Goal: Complete application form: Complete application form

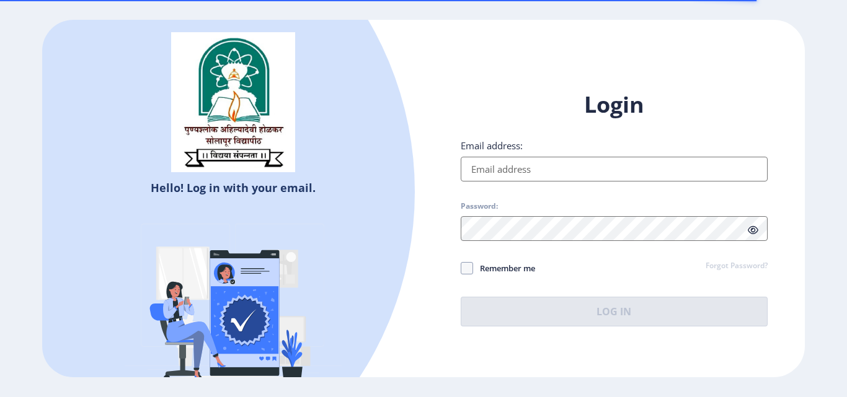
click at [551, 159] on input "Email address:" at bounding box center [614, 169] width 307 height 25
type input "[EMAIL_ADDRESS][DOMAIN_NAME]"
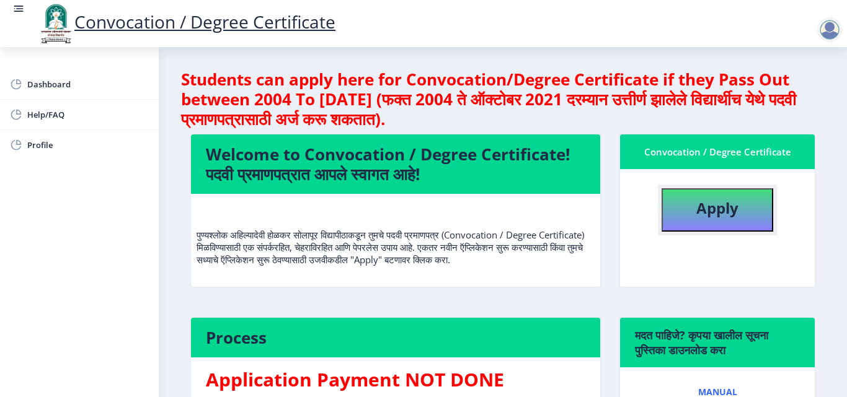
click at [750, 231] on button "Apply" at bounding box center [718, 209] width 112 height 43
select select
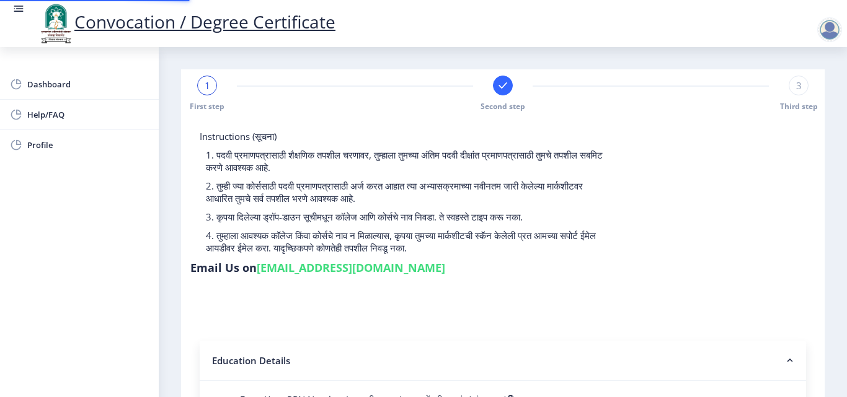
type input "2015032500206062"
select select "Regular"
select select "2018"
select select "May"
select select "Grade A"
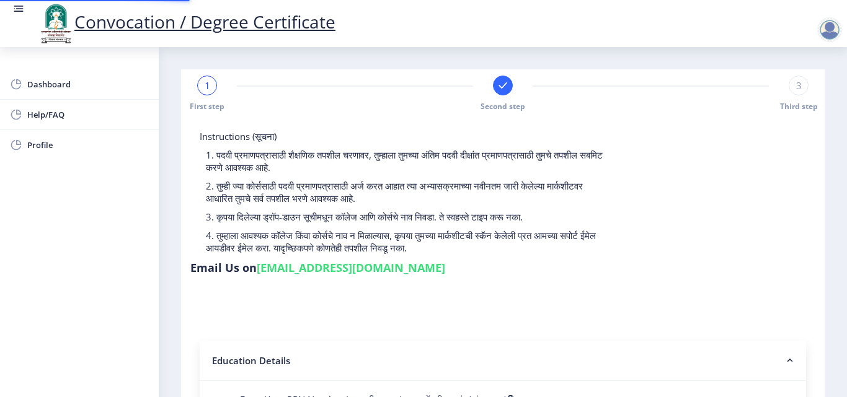
type input "589780"
type input "Shabana"
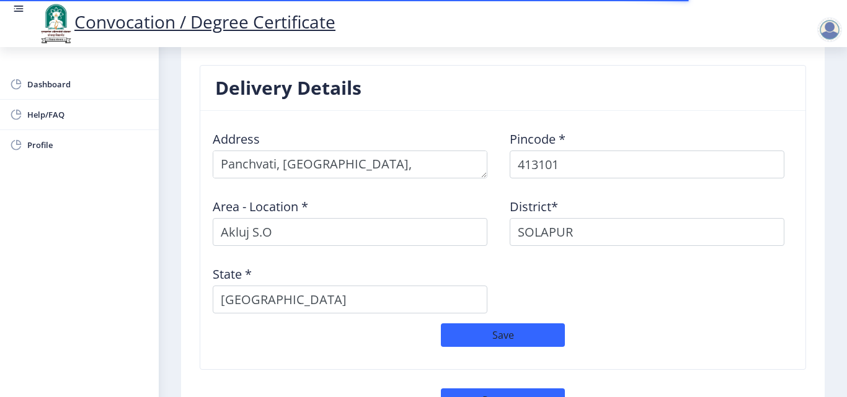
scroll to position [1086, 0]
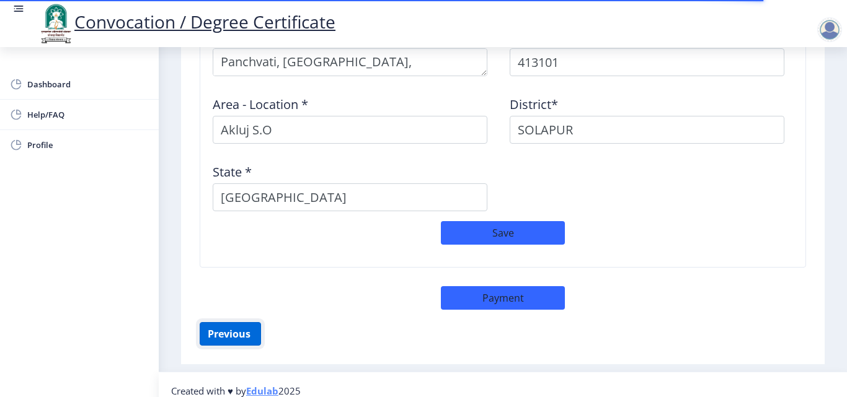
click at [243, 333] on button "Previous ‍" at bounding box center [230, 334] width 61 height 24
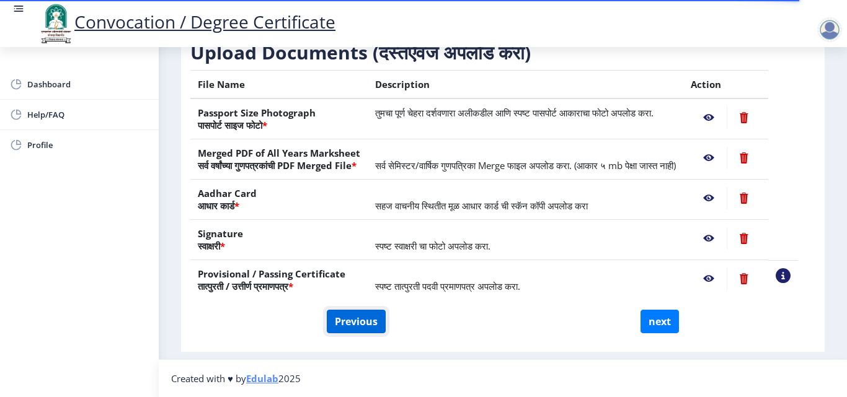
click at [353, 318] on button "Previous" at bounding box center [356, 322] width 59 height 24
select select "Regular"
select select "2018"
select select "May"
select select "Grade A"
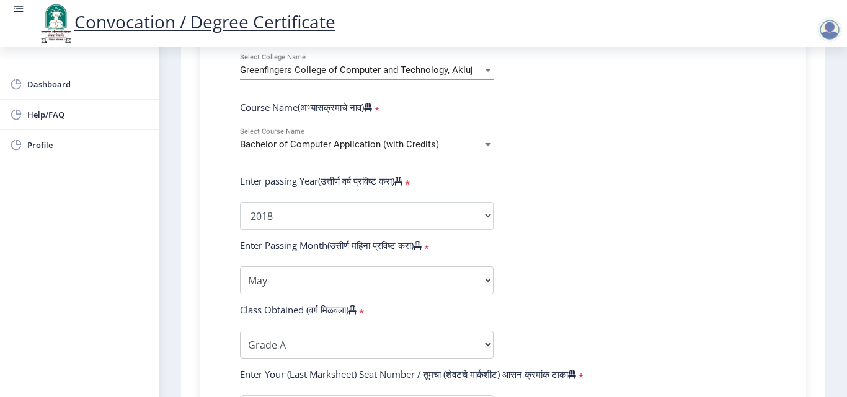
scroll to position [499, 0]
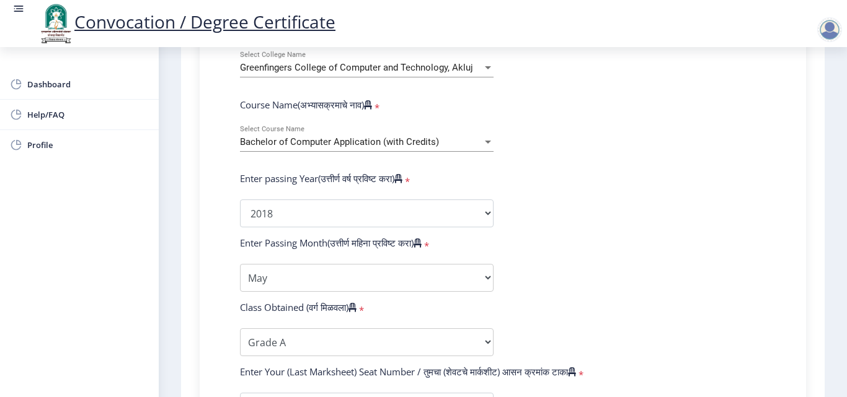
drag, startPoint x: 843, startPoint y: 228, endPoint x: 843, endPoint y: 254, distance: 26.7
click at [843, 254] on nb-layout-column "1 First step Second step Third step Instructions (सूचना) 1. पदवी प्रमाणपत्रासाठ…" at bounding box center [503, 110] width 688 height 1125
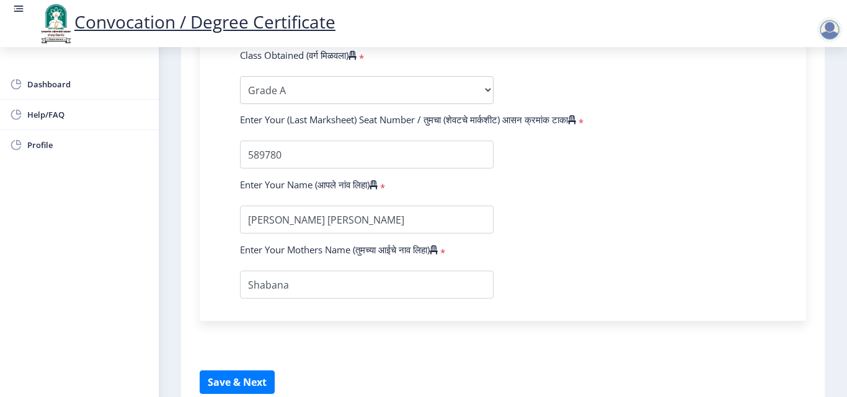
scroll to position [756, 0]
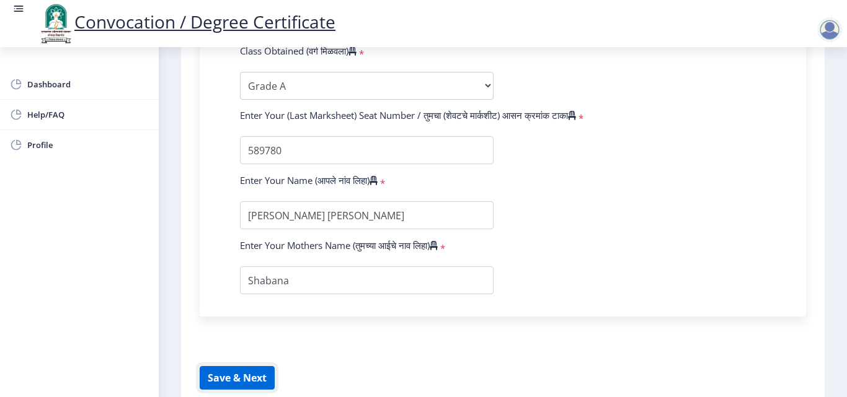
click at [255, 366] on button "Save & Next" at bounding box center [237, 378] width 75 height 24
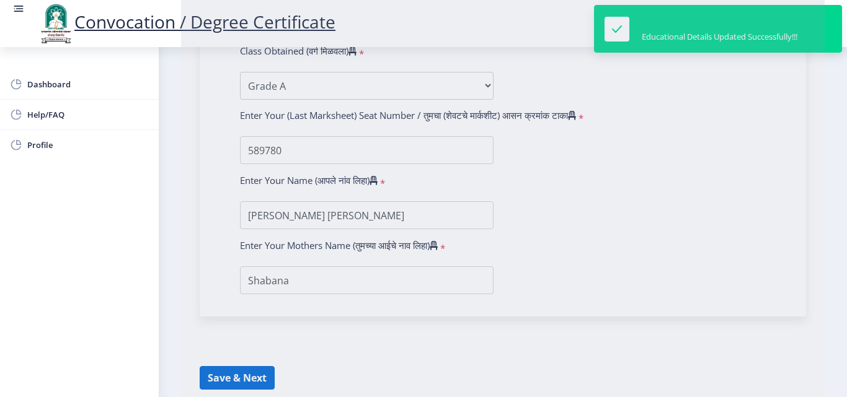
select select
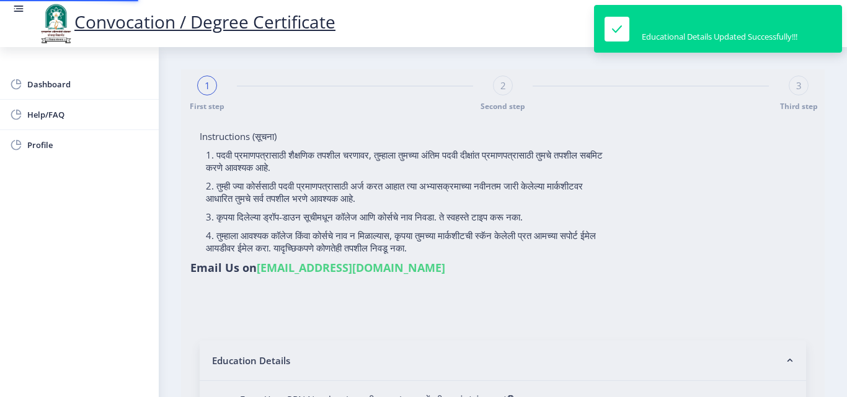
type input "2015032500206062"
select select "Regular"
select select "2018"
select select "May"
select select "Grade A"
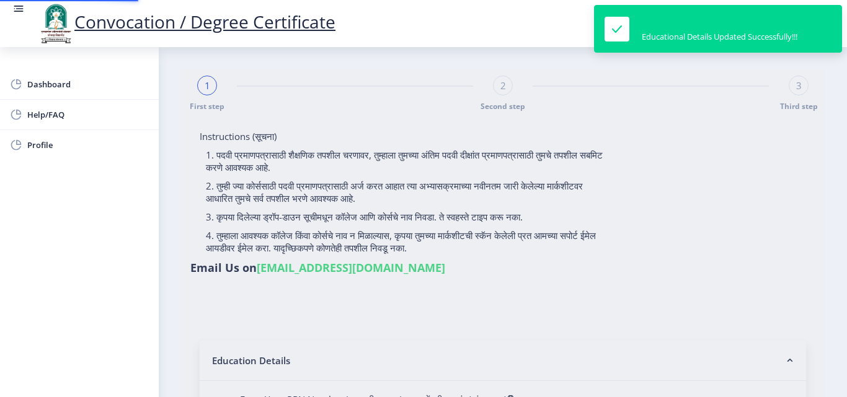
type input "589780"
type input "Shabana"
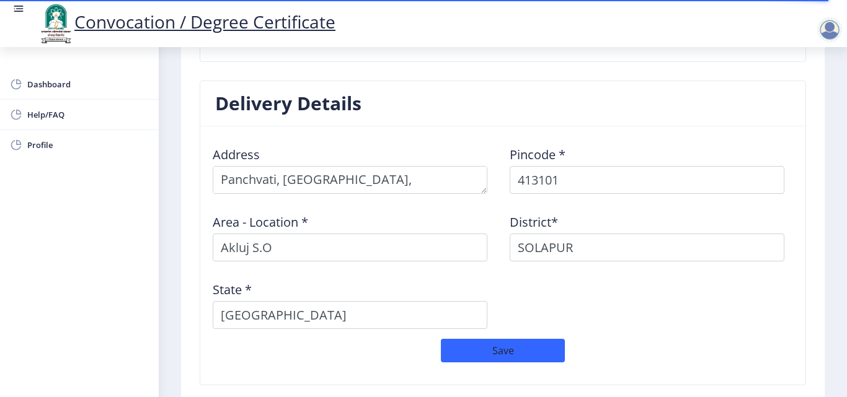
scroll to position [1086, 0]
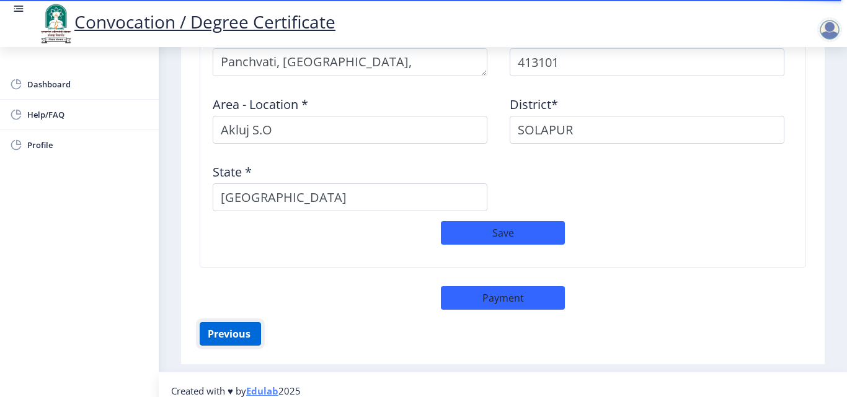
click at [226, 322] on button "Previous ‍" at bounding box center [230, 334] width 61 height 24
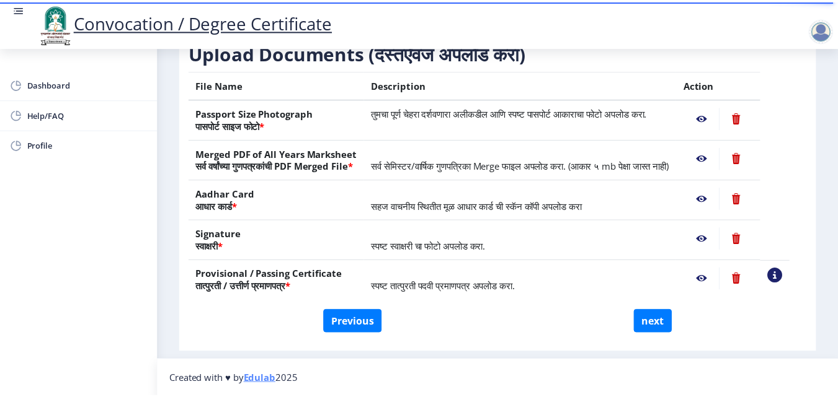
scroll to position [229, 0]
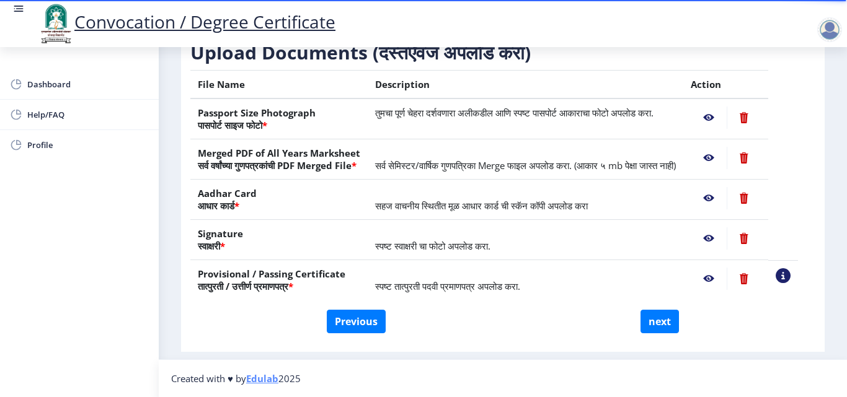
click at [724, 107] on nb-action at bounding box center [709, 118] width 36 height 22
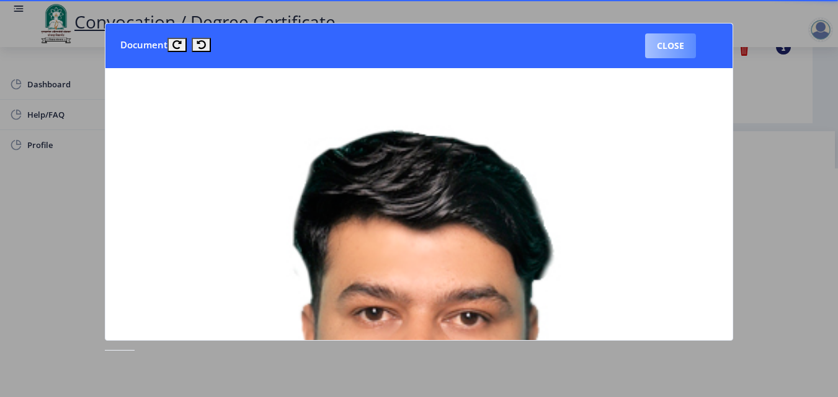
click at [682, 50] on button "Close" at bounding box center [670, 45] width 51 height 25
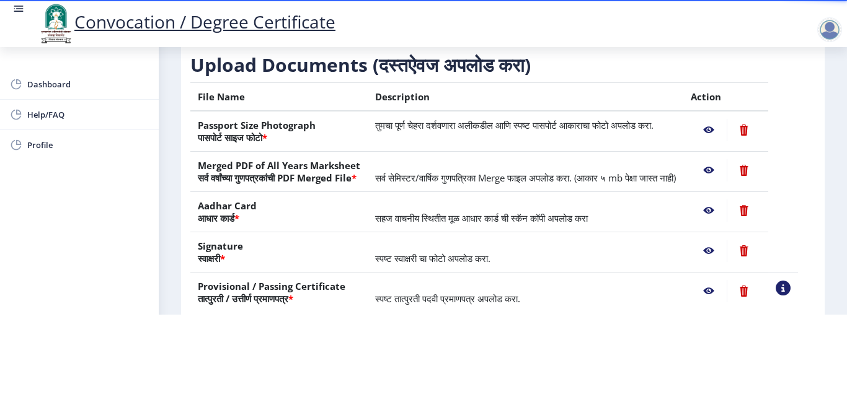
scroll to position [104, 0]
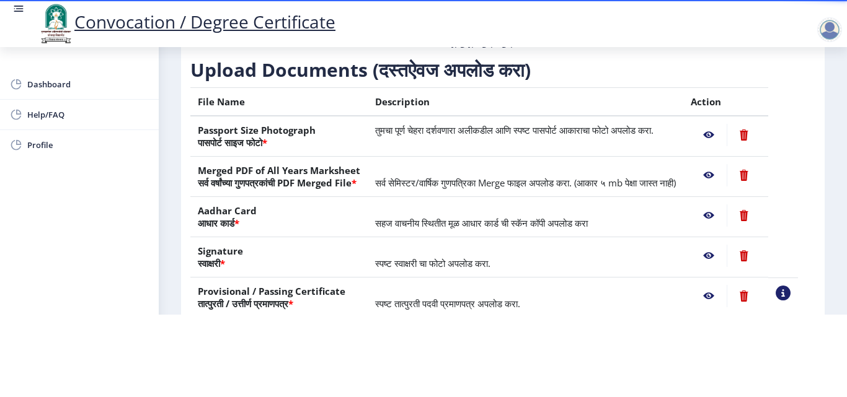
click at [726, 165] on nb-action at bounding box center [709, 175] width 36 height 22
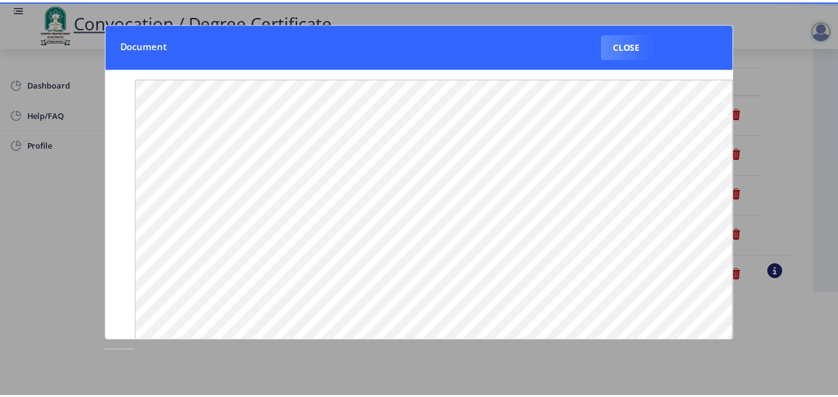
scroll to position [0, 0]
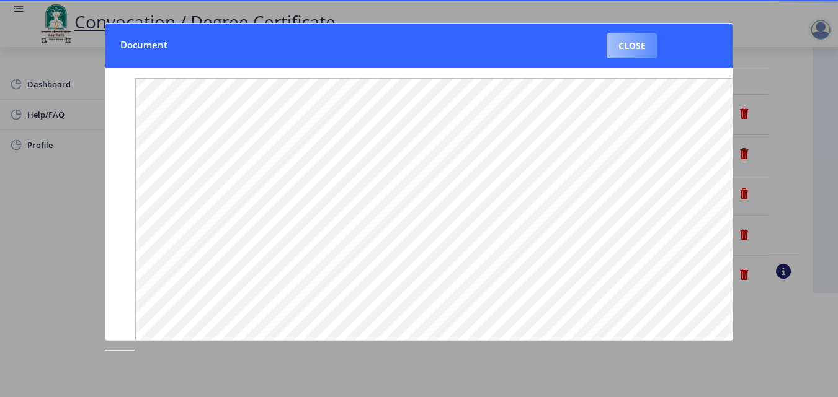
click at [639, 46] on button "Close" at bounding box center [631, 45] width 51 height 25
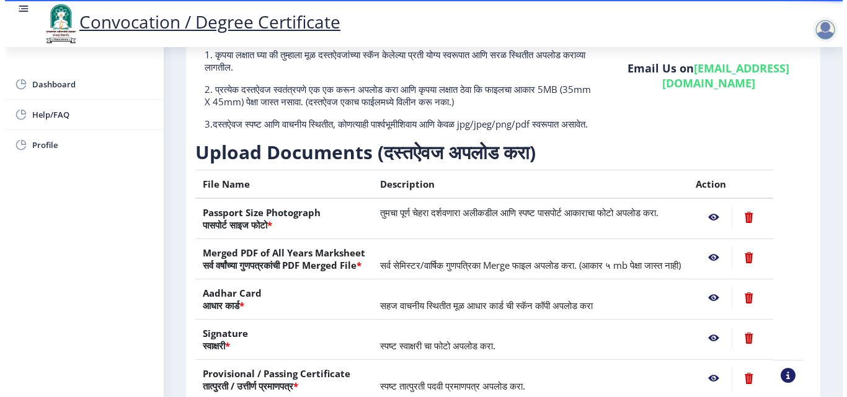
scroll to position [104, 0]
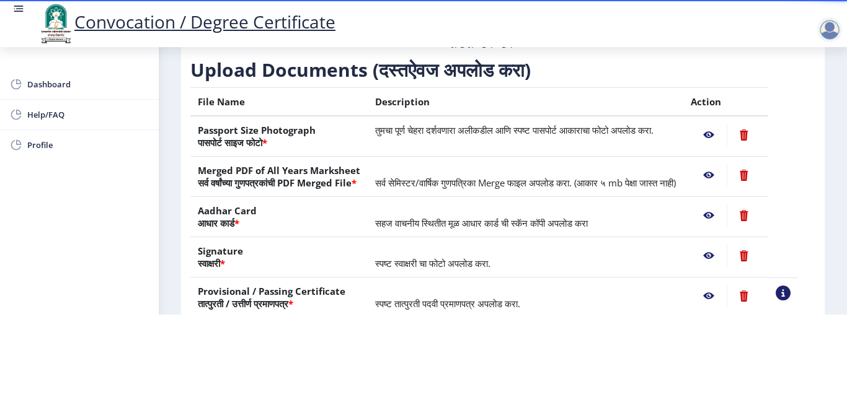
click at [722, 221] on nb-action at bounding box center [709, 216] width 36 height 22
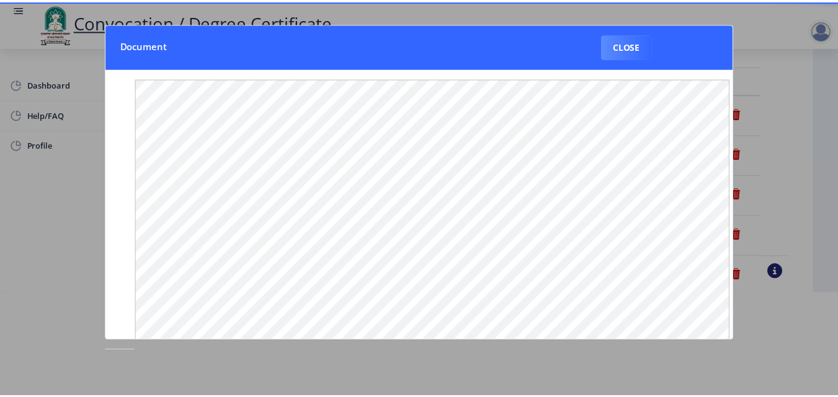
scroll to position [0, 0]
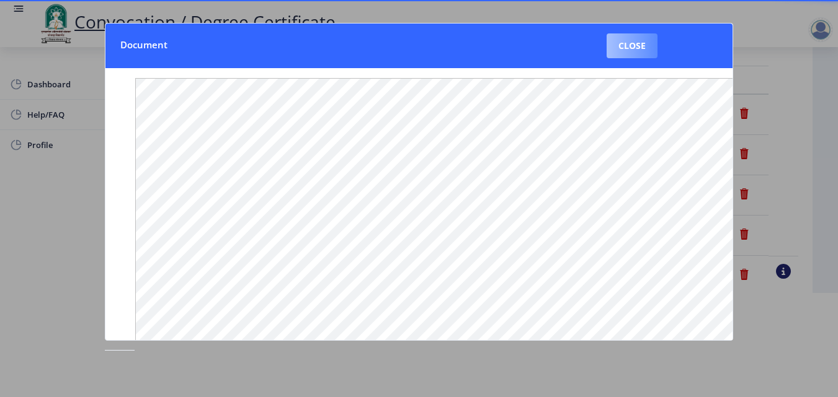
click at [632, 43] on button "Close" at bounding box center [631, 45] width 51 height 25
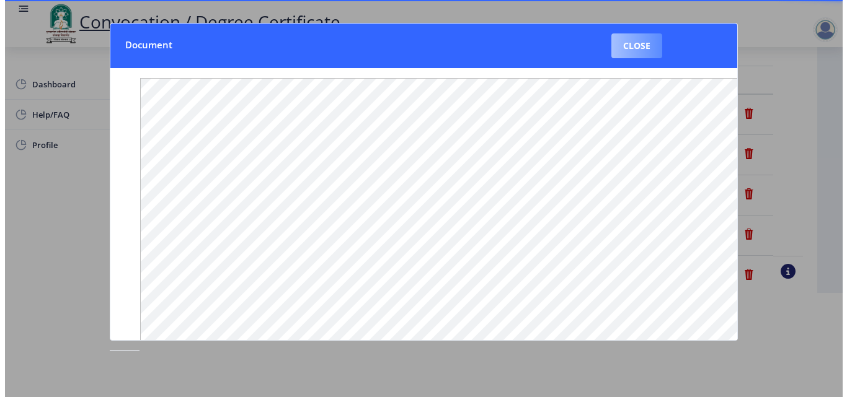
scroll to position [104, 0]
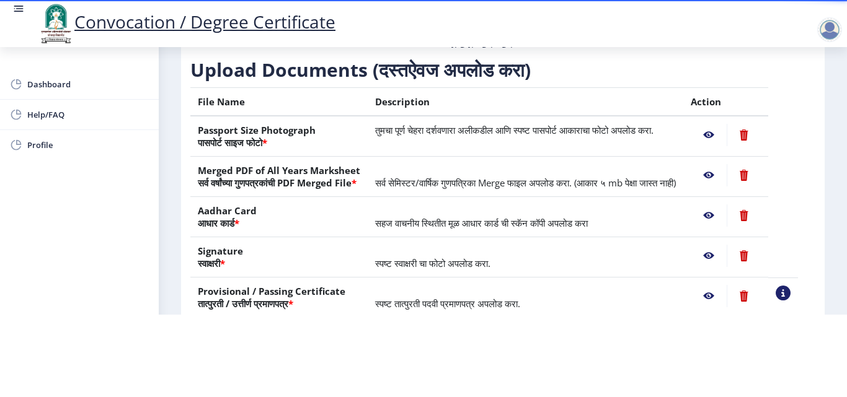
click at [720, 258] on nb-action at bounding box center [709, 256] width 36 height 22
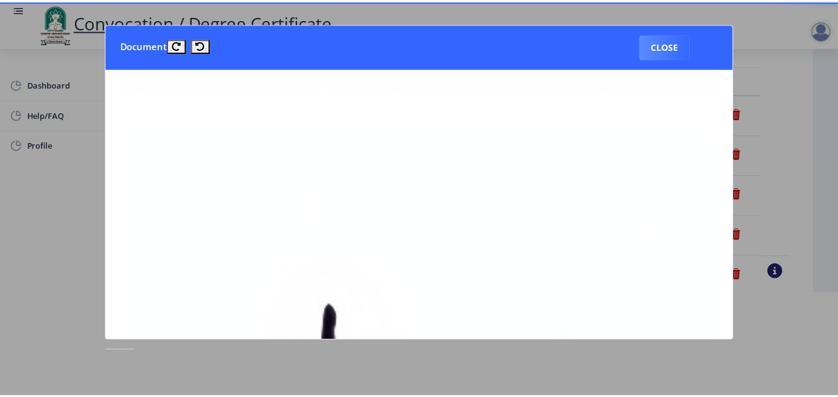
scroll to position [0, 0]
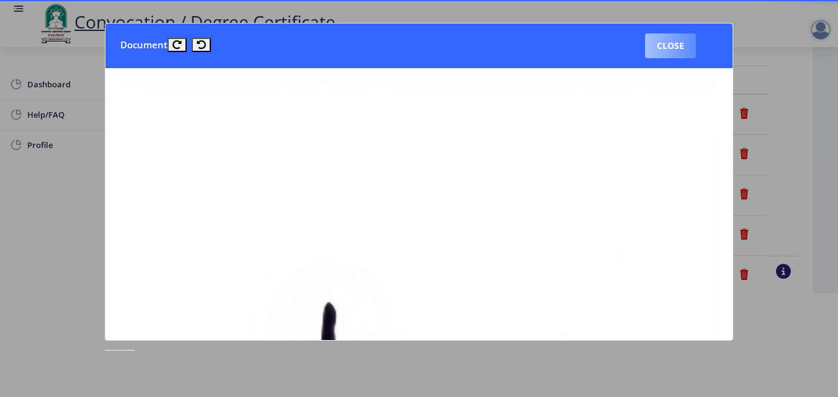
click at [671, 48] on button "Close" at bounding box center [670, 45] width 51 height 25
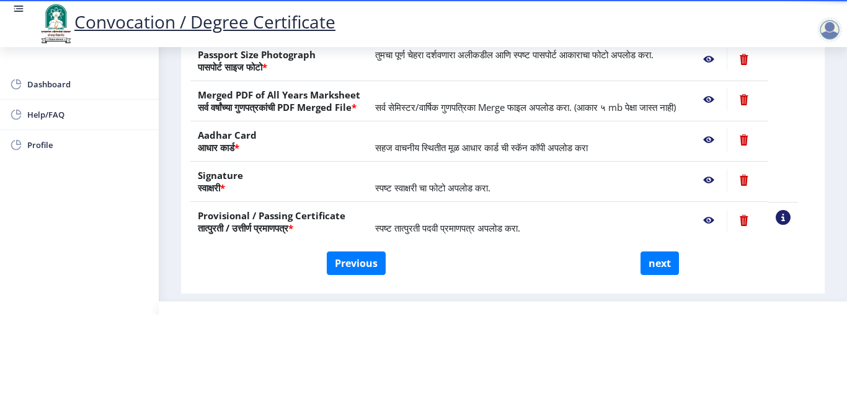
scroll to position [182, 0]
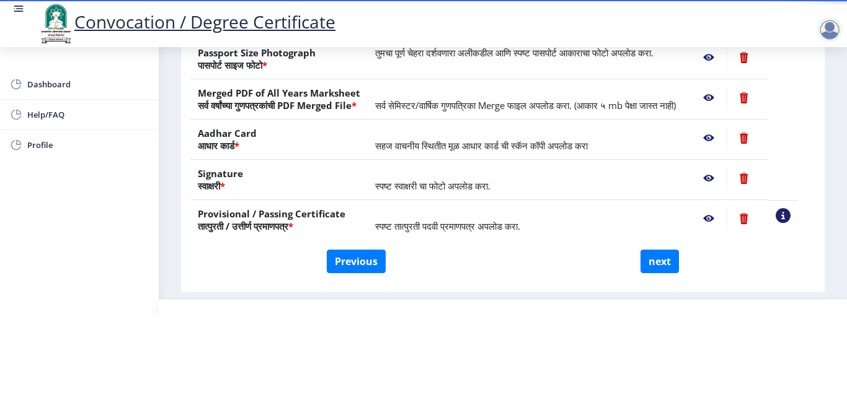
click at [724, 221] on nb-action at bounding box center [709, 219] width 36 height 22
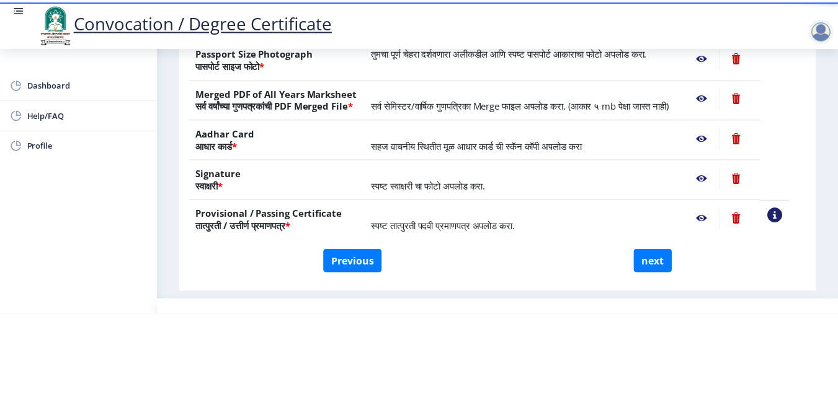
scroll to position [0, 0]
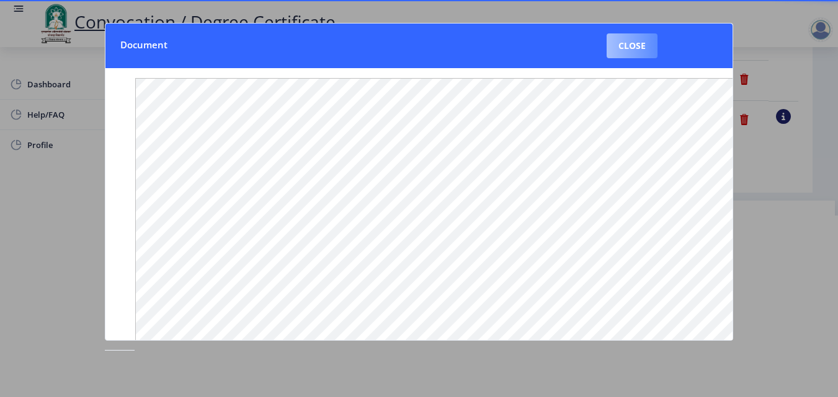
click at [631, 43] on button "Close" at bounding box center [631, 45] width 51 height 25
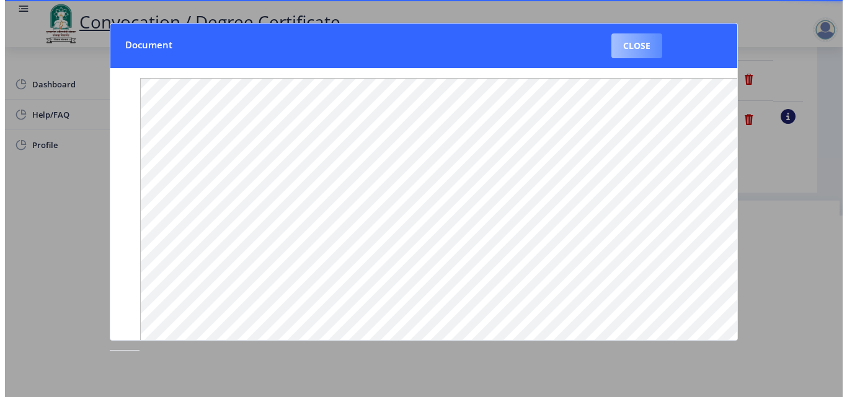
scroll to position [107, 0]
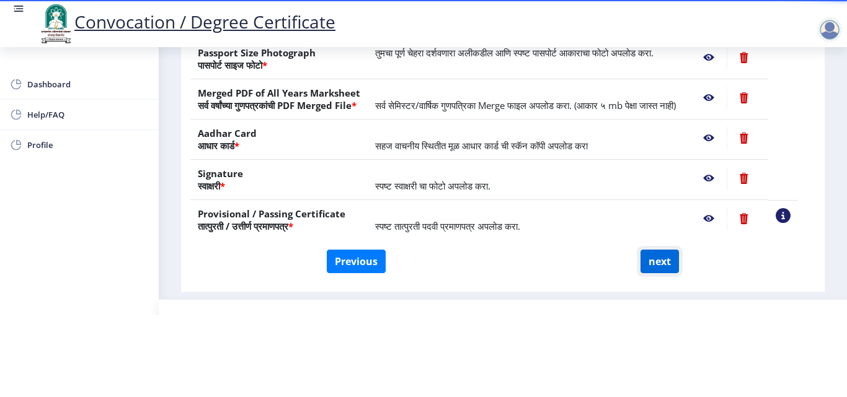
click at [657, 268] on button "next" at bounding box center [659, 262] width 38 height 24
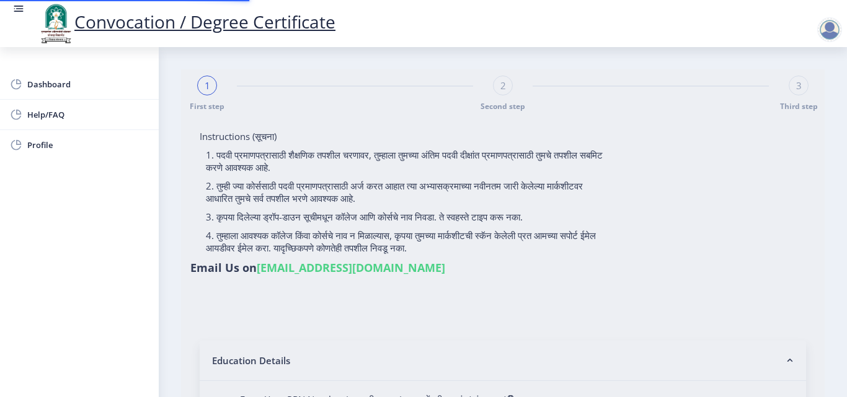
select select
type input "2015032500206062"
select select "Regular"
select select "2018"
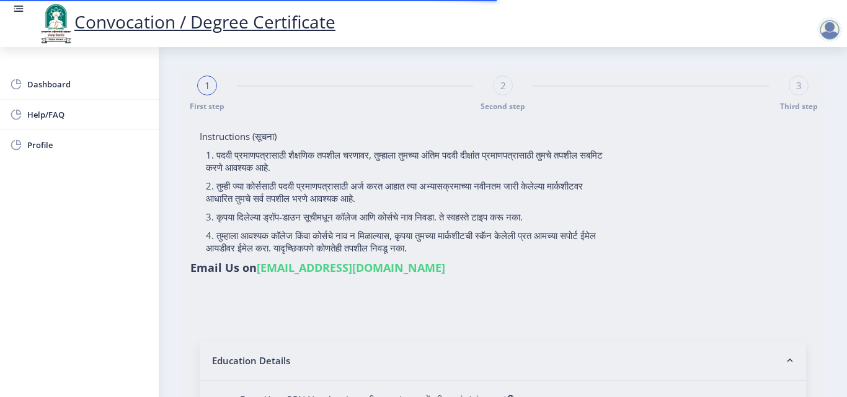
select select "May"
select select "Grade A"
type input "589780"
type input "Shabana"
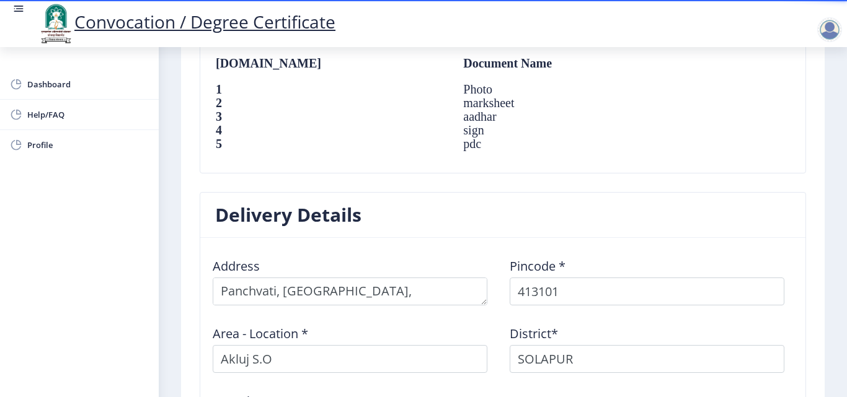
scroll to position [1086, 0]
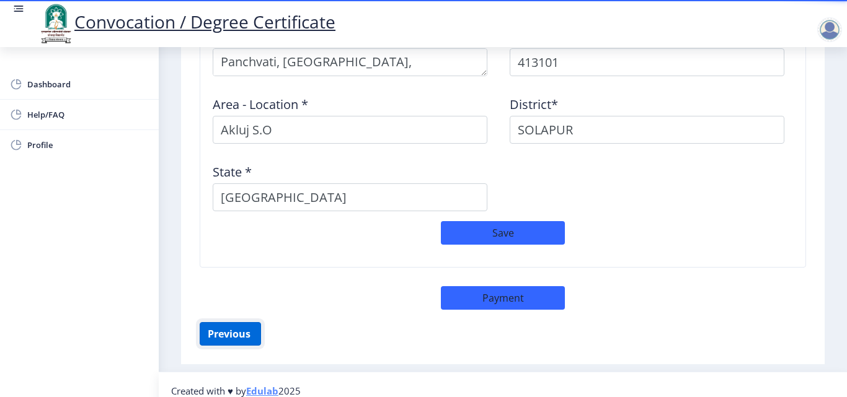
click at [235, 326] on button "Previous ‍" at bounding box center [230, 334] width 61 height 24
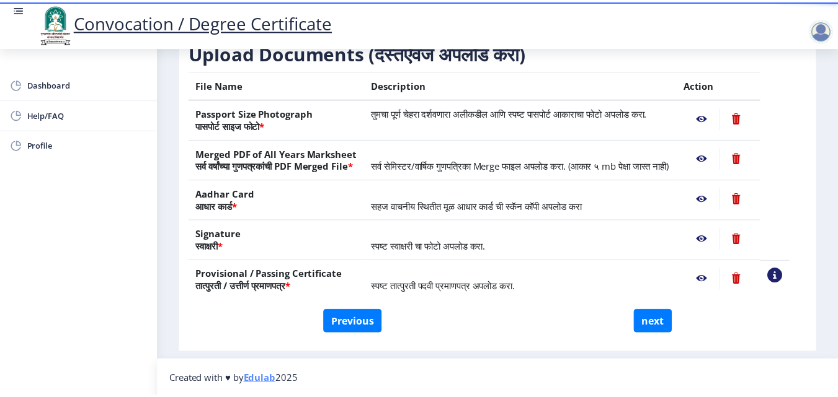
scroll to position [229, 0]
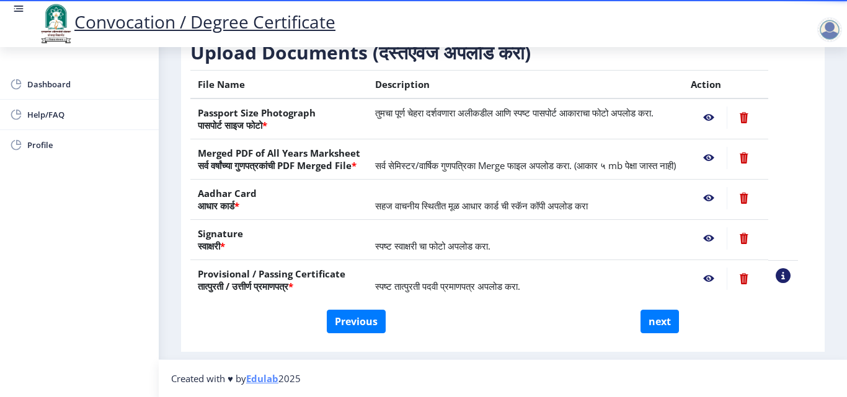
click at [723, 107] on nb-action at bounding box center [709, 118] width 36 height 22
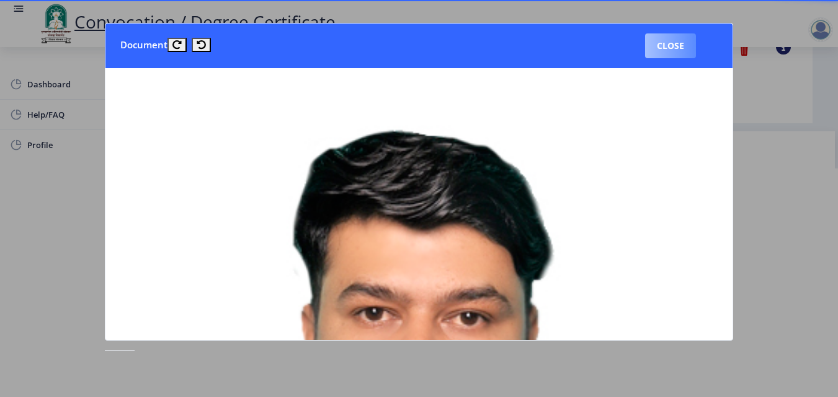
click at [675, 54] on button "Close" at bounding box center [670, 45] width 51 height 25
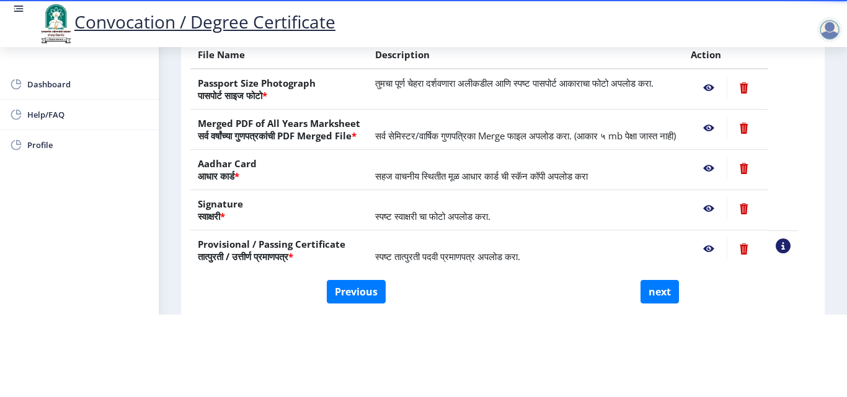
scroll to position [146, 0]
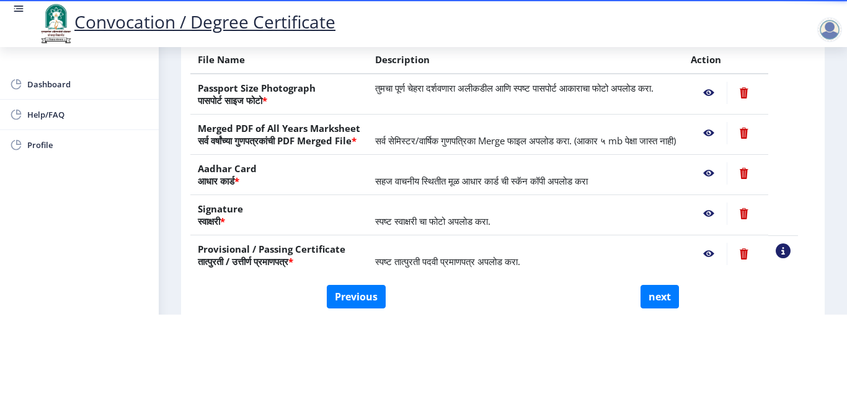
click at [727, 122] on nb-action at bounding box center [709, 133] width 36 height 22
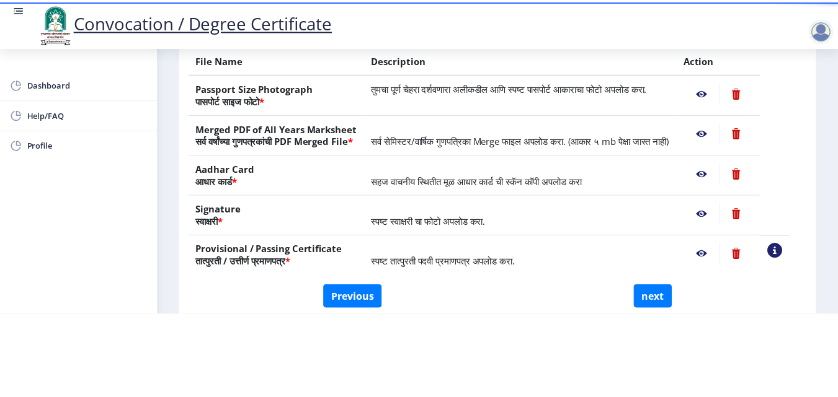
scroll to position [0, 0]
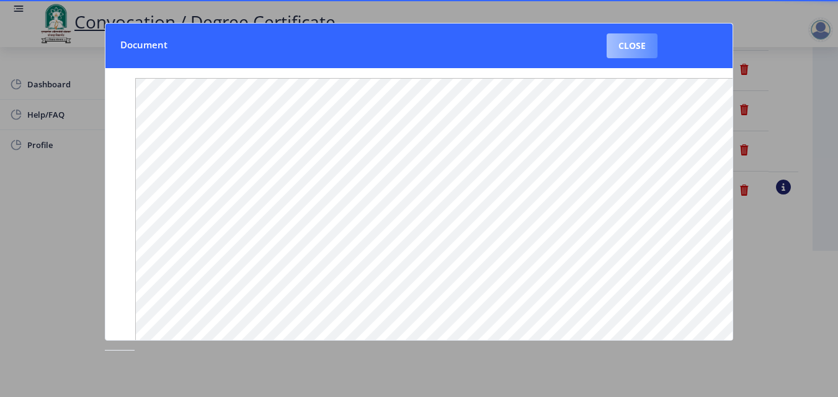
click at [634, 50] on button "Close" at bounding box center [631, 45] width 51 height 25
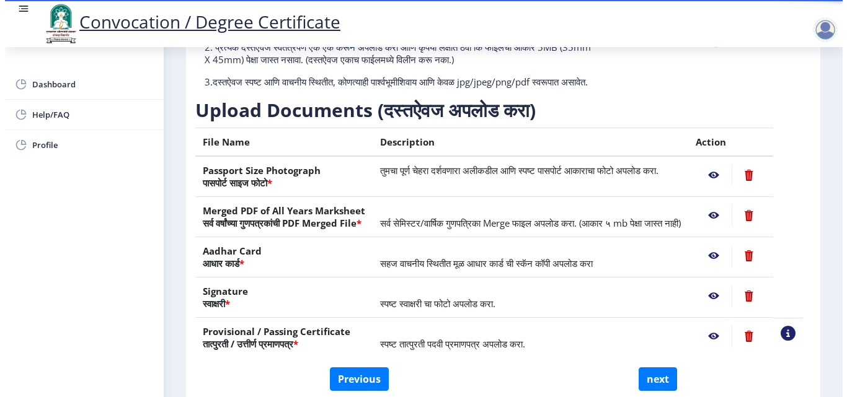
scroll to position [107, 0]
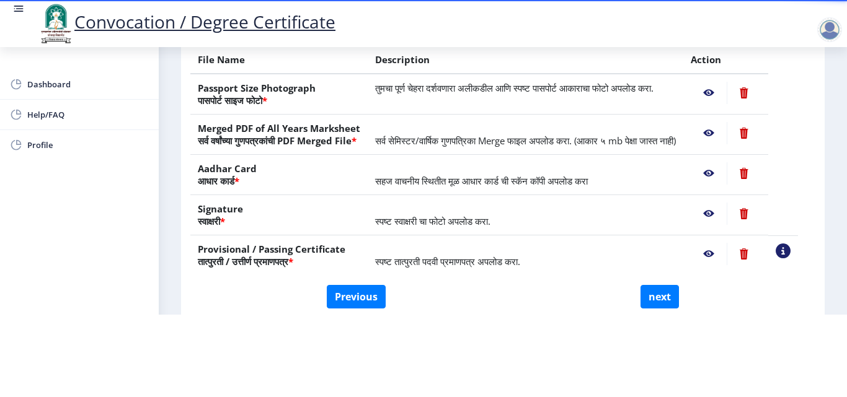
click at [720, 177] on nb-action at bounding box center [709, 173] width 36 height 22
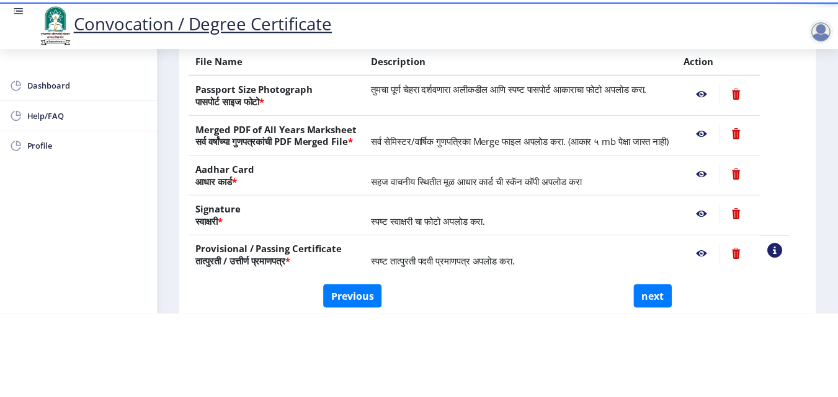
scroll to position [0, 0]
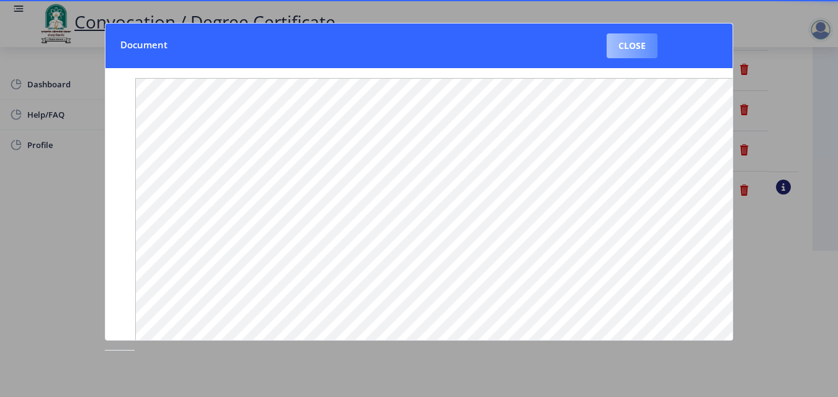
click at [622, 42] on button "Close" at bounding box center [631, 45] width 51 height 25
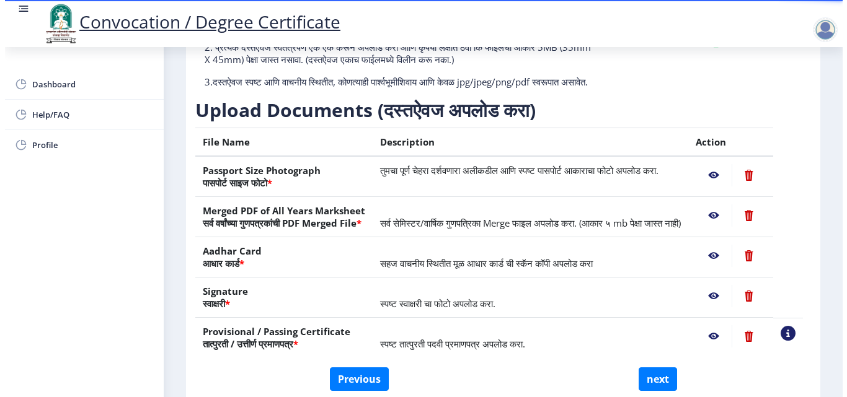
scroll to position [107, 0]
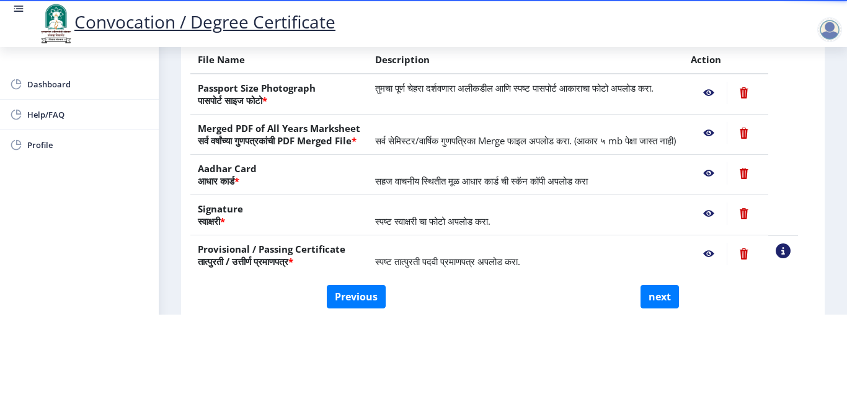
click at [723, 210] on nb-action at bounding box center [709, 214] width 36 height 22
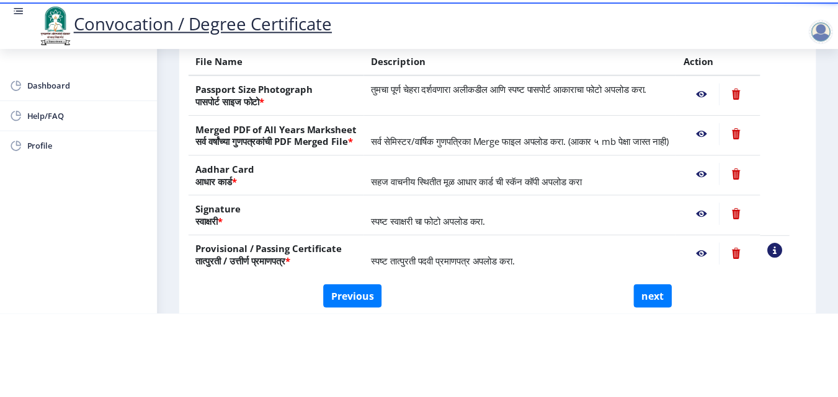
scroll to position [0, 0]
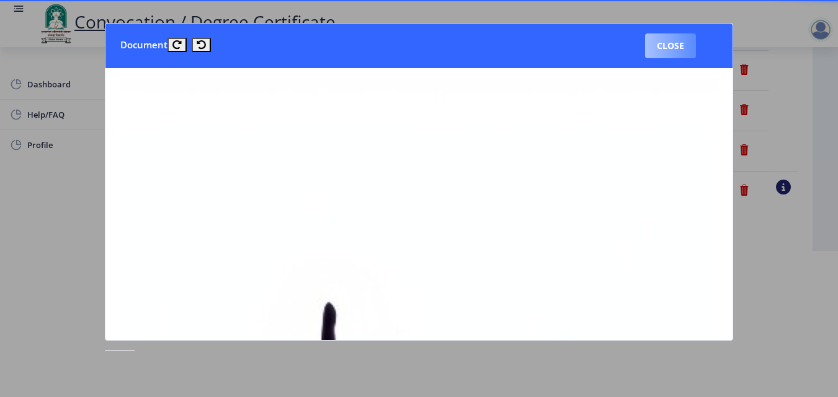
click at [673, 48] on button "Close" at bounding box center [670, 45] width 51 height 25
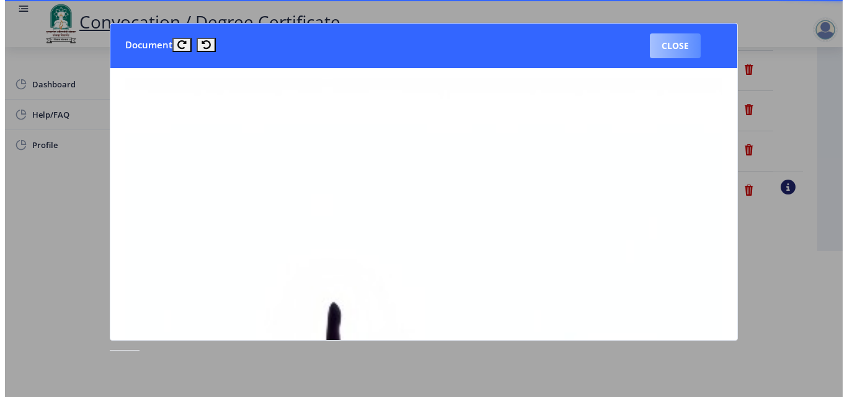
scroll to position [107, 0]
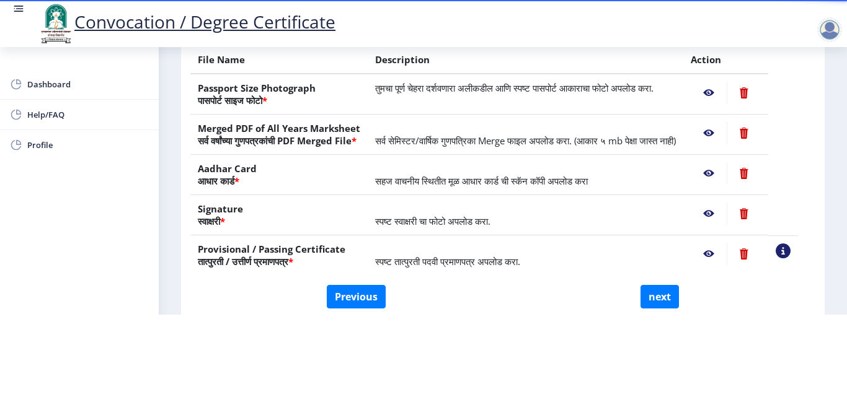
click at [722, 252] on nb-action at bounding box center [709, 254] width 36 height 22
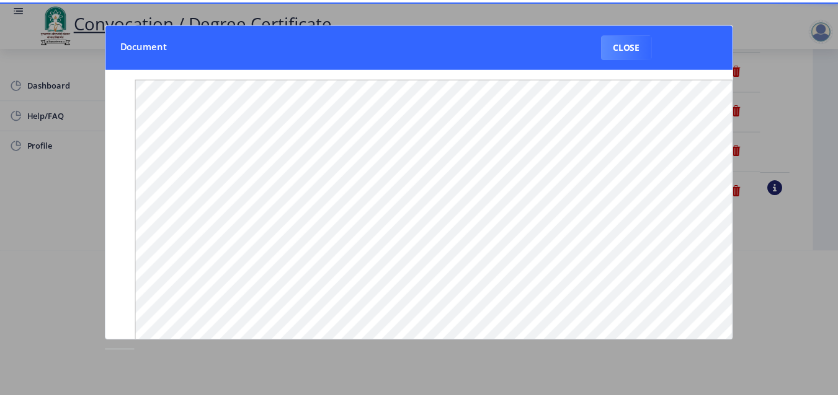
scroll to position [0, 0]
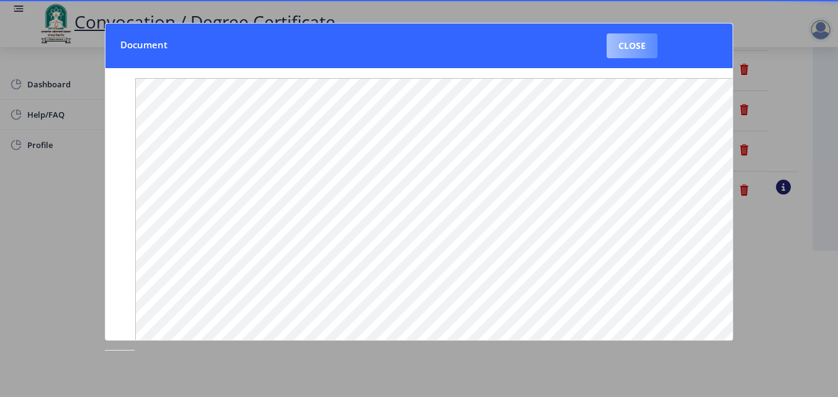
click at [629, 54] on button "Close" at bounding box center [631, 45] width 51 height 25
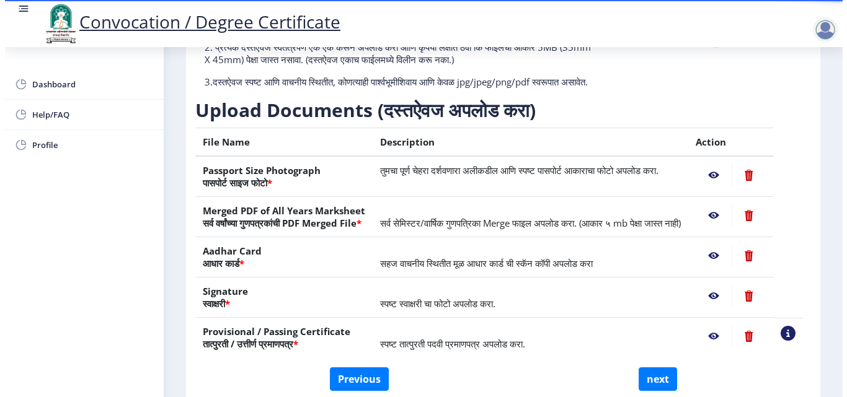
scroll to position [107, 0]
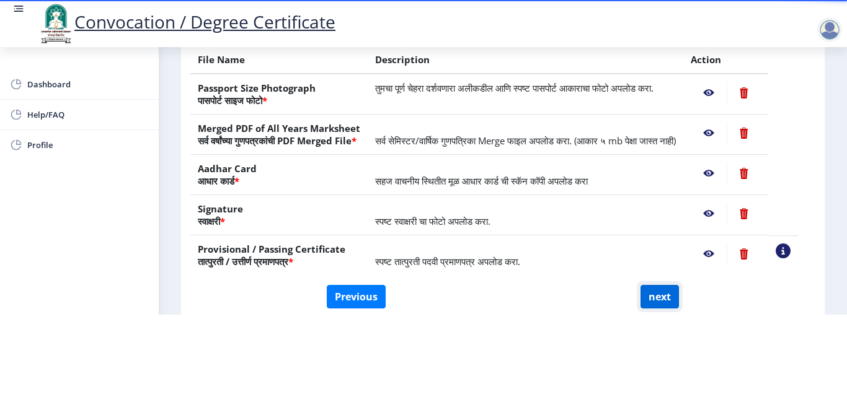
click at [658, 287] on button "next" at bounding box center [659, 297] width 38 height 24
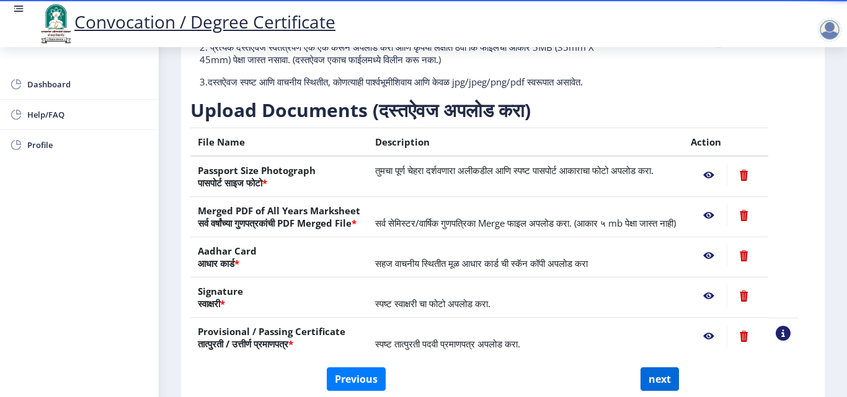
scroll to position [0, 0]
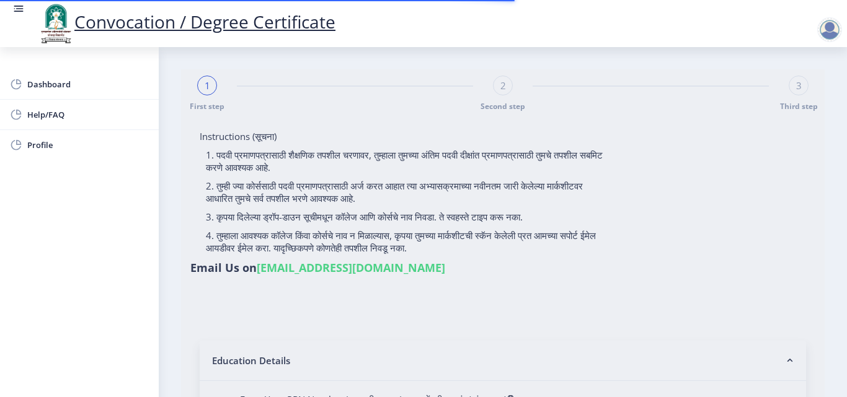
select select
type input "2015032500206062"
select select "Regular"
select select "2018"
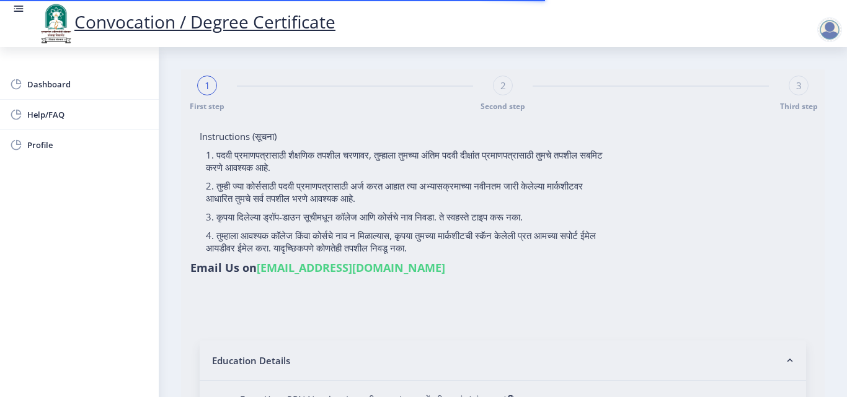
select select "May"
select select "Grade A"
type input "589780"
type input "Shabana"
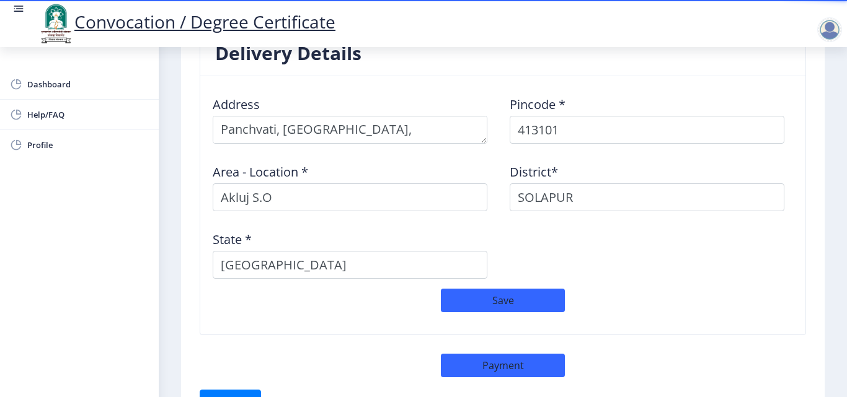
scroll to position [1030, 0]
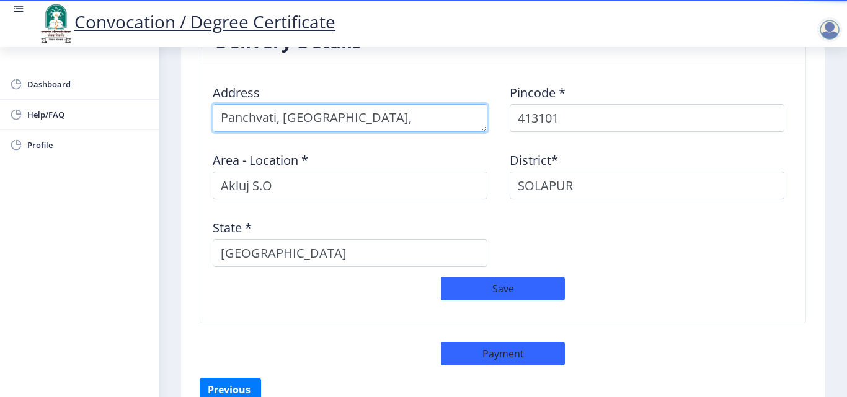
click at [278, 108] on textarea at bounding box center [350, 118] width 275 height 28
click at [221, 104] on textarea at bounding box center [350, 118] width 275 height 28
click at [259, 107] on textarea at bounding box center [350, 118] width 275 height 28
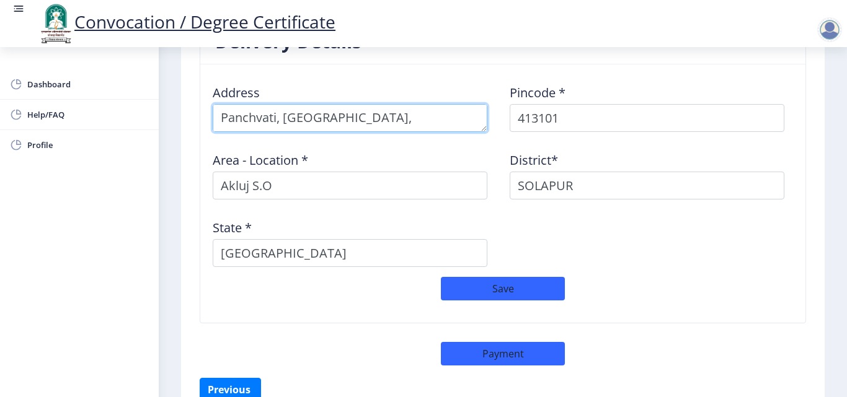
click at [220, 106] on textarea at bounding box center [350, 118] width 275 height 28
click at [325, 108] on textarea at bounding box center [350, 118] width 275 height 28
click at [379, 104] on textarea at bounding box center [350, 118] width 275 height 28
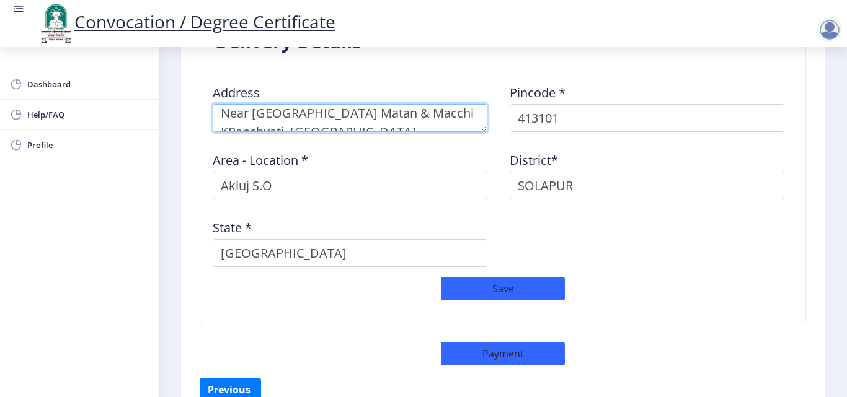
scroll to position [13, 0]
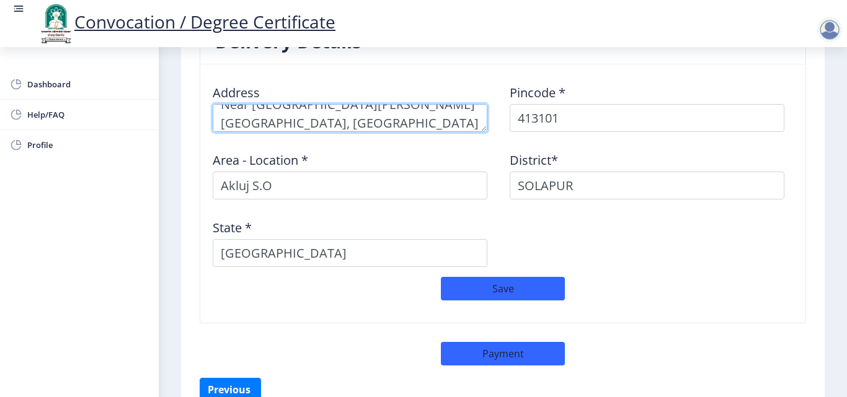
type textarea "Near [GEOGRAPHIC_DATA][PERSON_NAME][GEOGRAPHIC_DATA], [GEOGRAPHIC_DATA]"
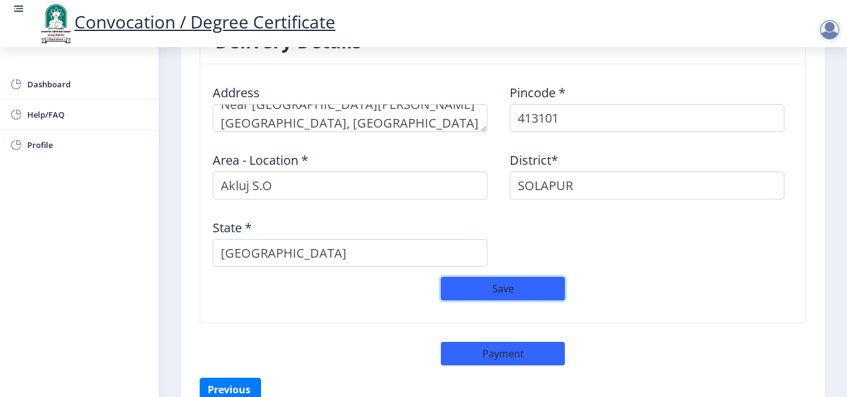
click at [535, 277] on button "Save" at bounding box center [503, 289] width 124 height 24
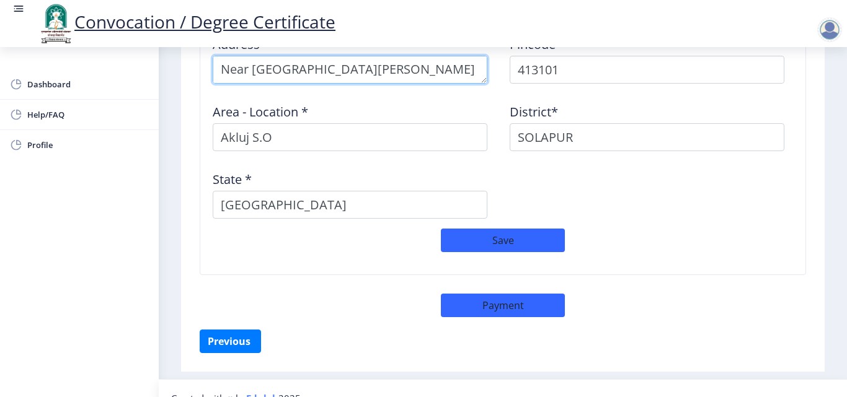
scroll to position [1086, 0]
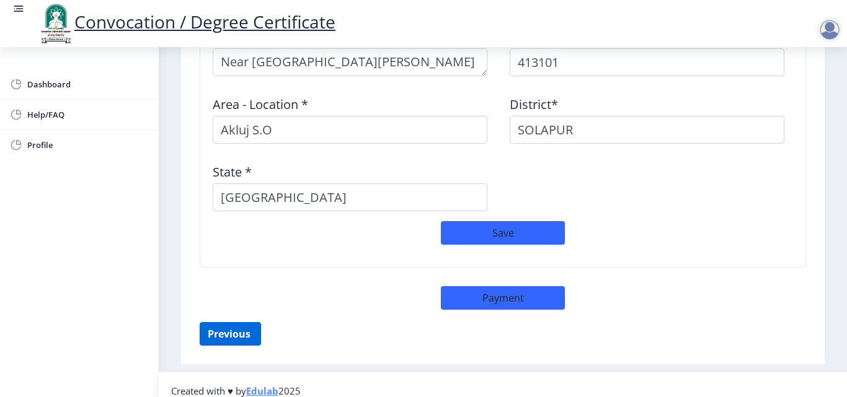
drag, startPoint x: 201, startPoint y: 348, endPoint x: 233, endPoint y: 327, distance: 38.0
click at [233, 327] on button "Previous ‍" at bounding box center [230, 334] width 61 height 24
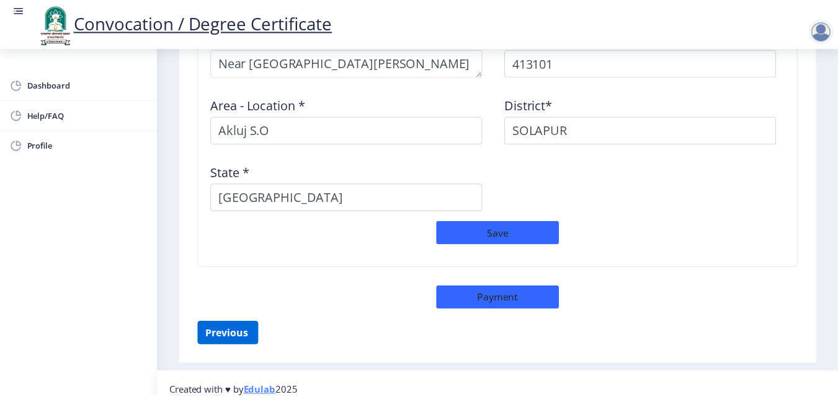
scroll to position [229, 0]
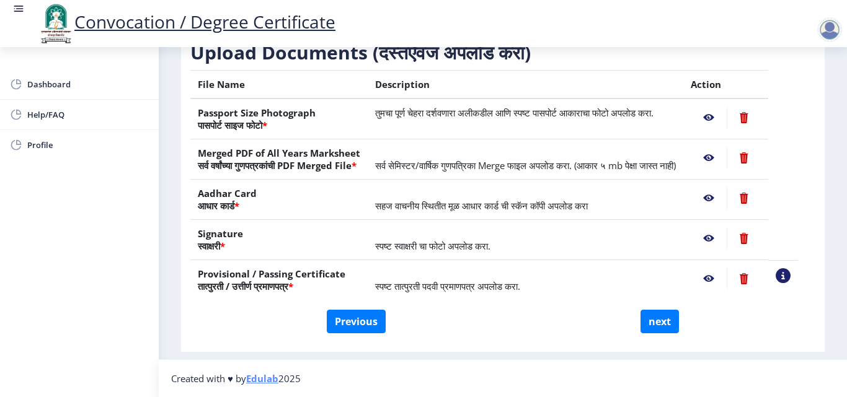
click at [725, 107] on nb-action at bounding box center [709, 118] width 36 height 22
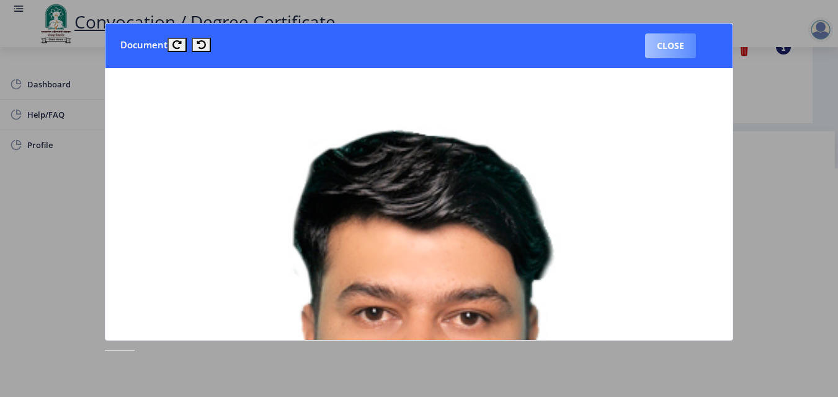
click at [670, 50] on button "Close" at bounding box center [670, 45] width 51 height 25
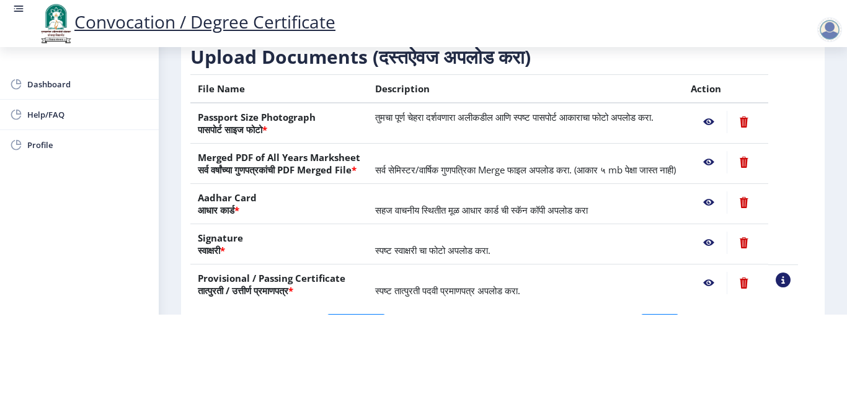
scroll to position [129, 0]
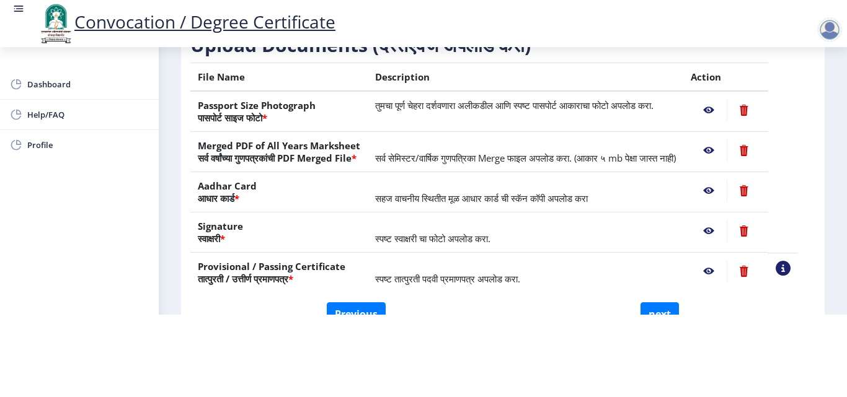
click at [722, 140] on nb-action at bounding box center [709, 150] width 36 height 22
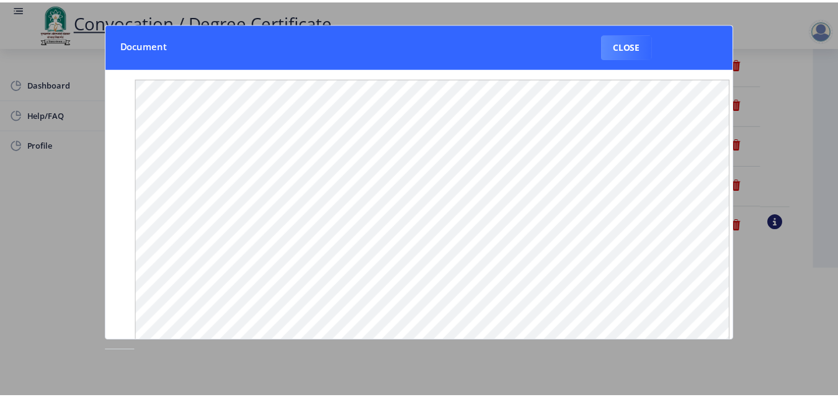
scroll to position [0, 0]
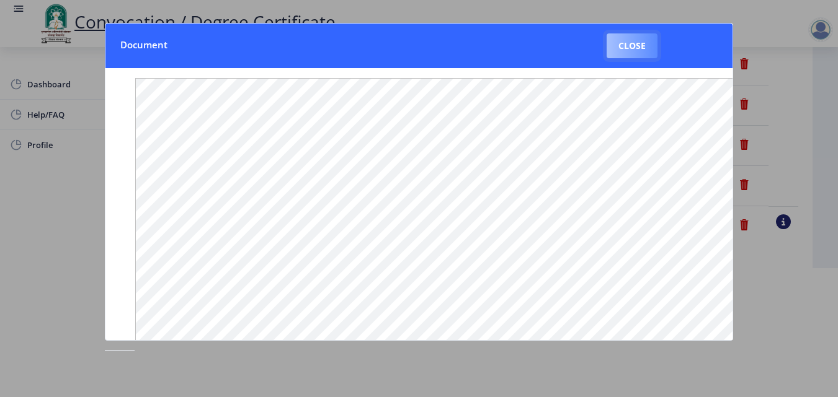
click at [643, 38] on button "Close" at bounding box center [631, 45] width 51 height 25
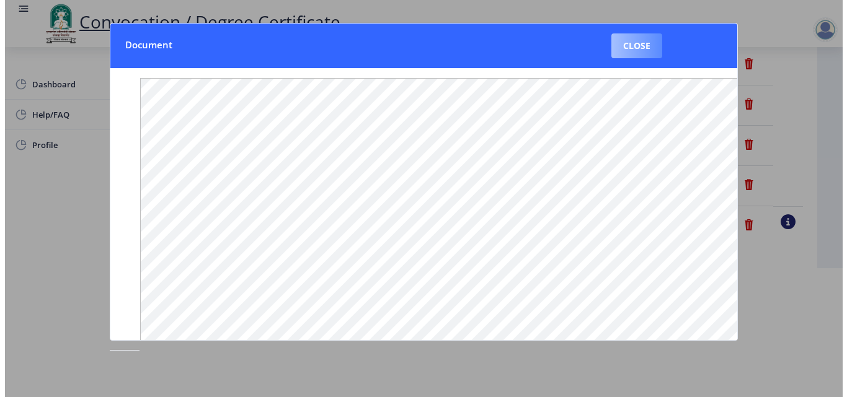
scroll to position [107, 0]
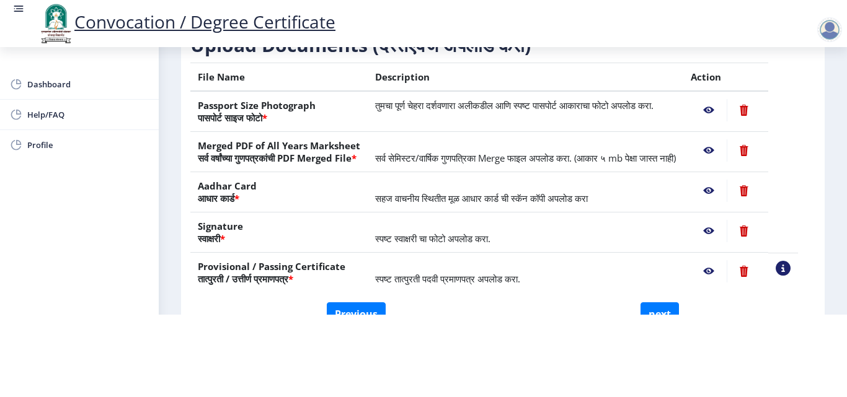
click at [723, 193] on nb-action at bounding box center [709, 191] width 36 height 22
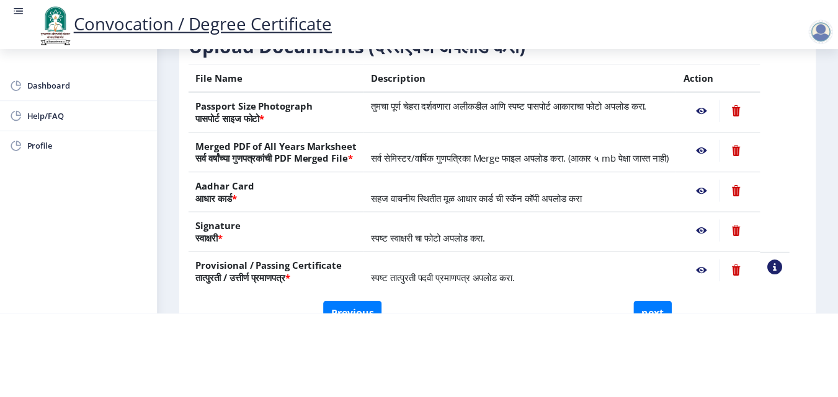
scroll to position [0, 0]
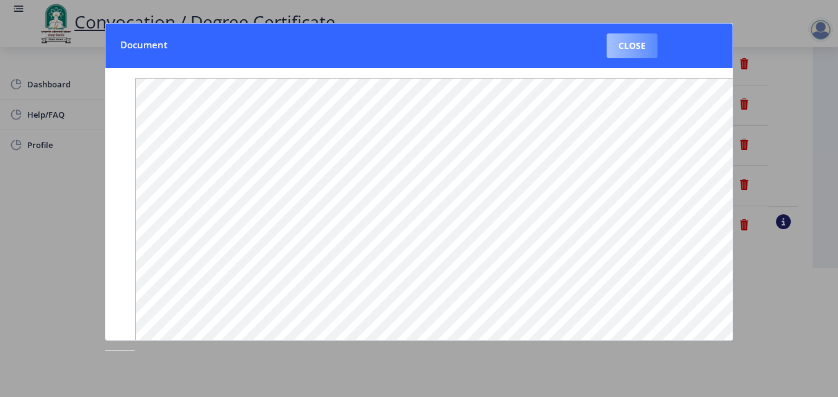
click at [637, 51] on button "Close" at bounding box center [631, 45] width 51 height 25
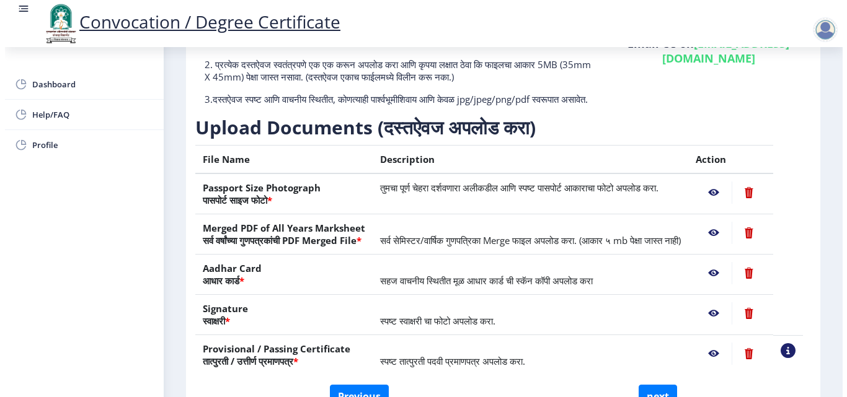
scroll to position [107, 0]
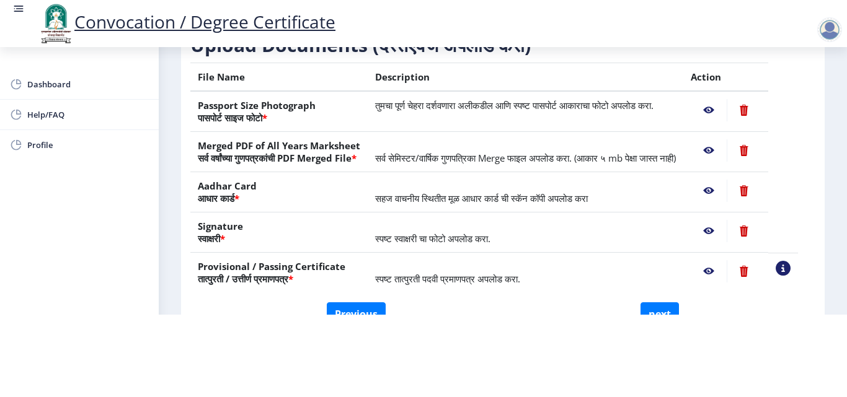
click at [722, 99] on nb-action at bounding box center [709, 110] width 36 height 22
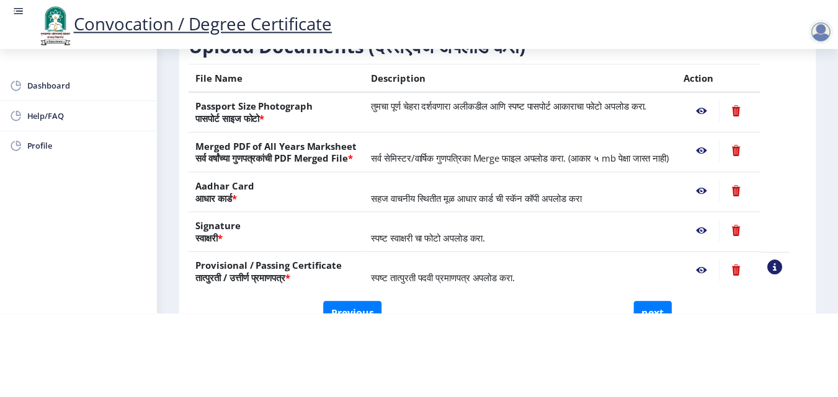
scroll to position [0, 0]
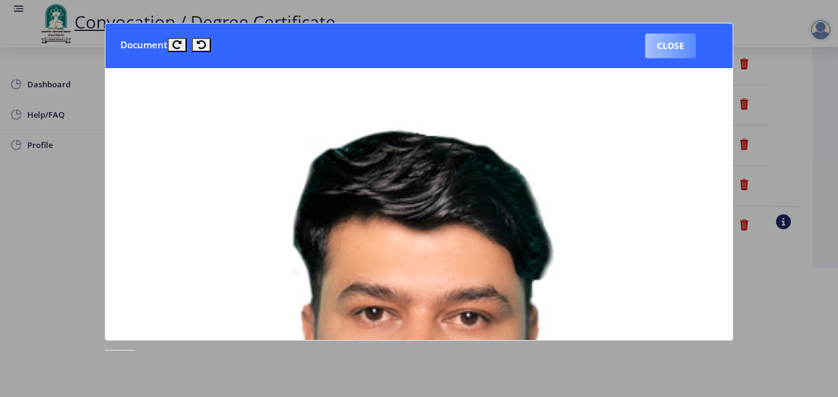
click at [673, 52] on button "Close" at bounding box center [670, 45] width 51 height 25
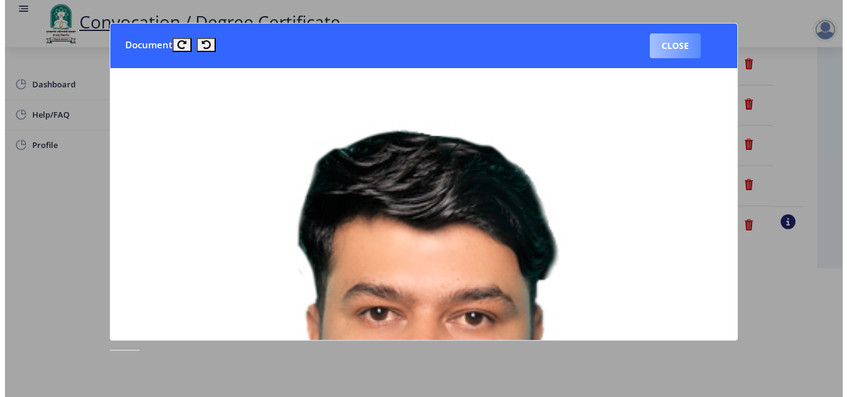
scroll to position [107, 0]
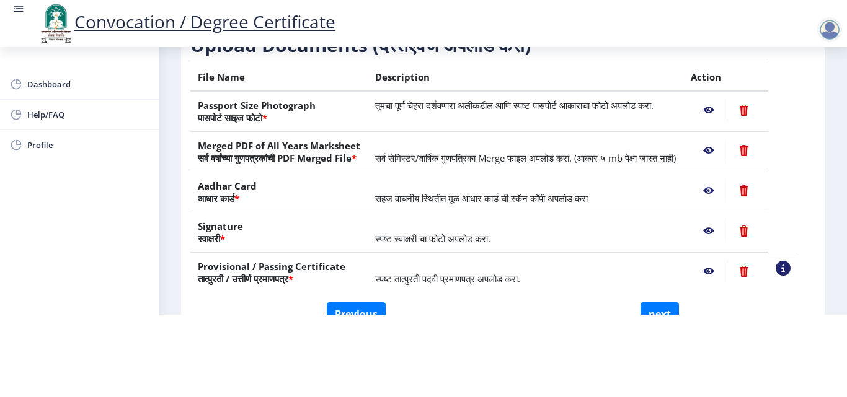
click at [724, 100] on nb-action at bounding box center [709, 110] width 36 height 22
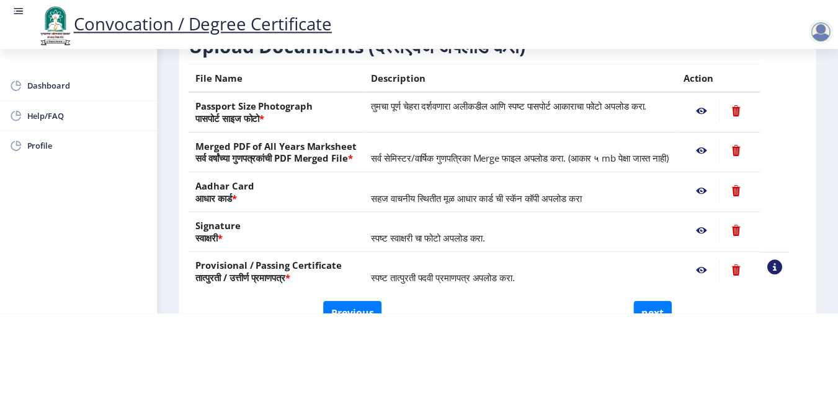
scroll to position [0, 0]
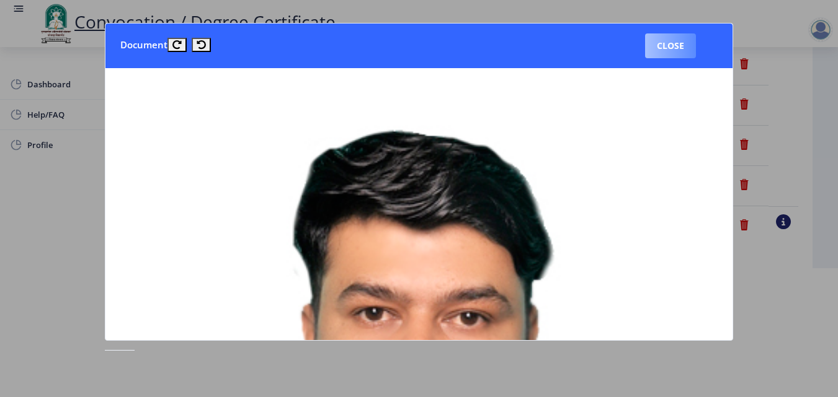
click at [670, 43] on button "Close" at bounding box center [670, 45] width 51 height 25
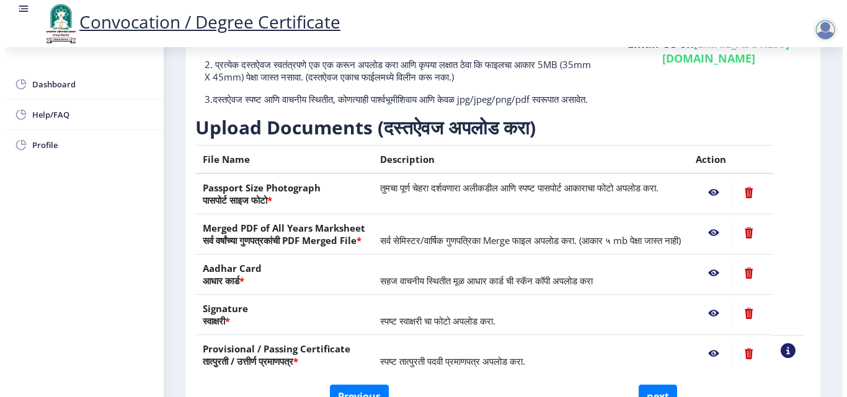
scroll to position [107, 0]
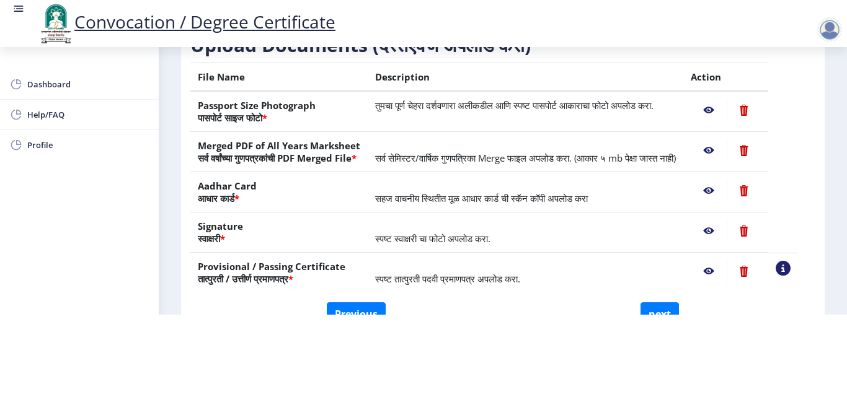
click at [723, 139] on nb-action at bounding box center [709, 150] width 36 height 22
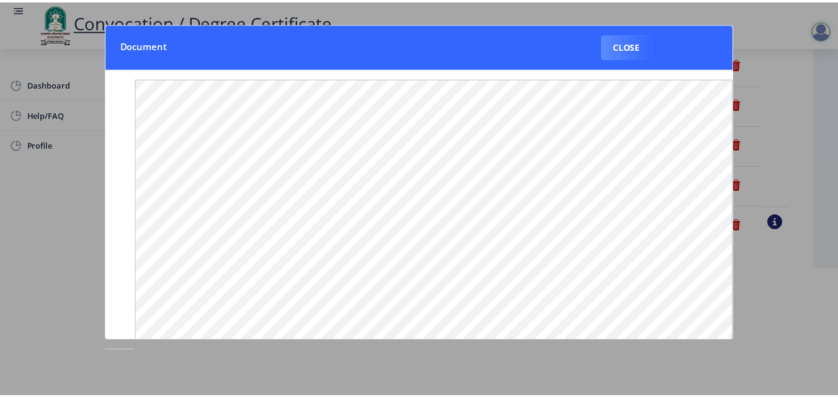
scroll to position [0, 0]
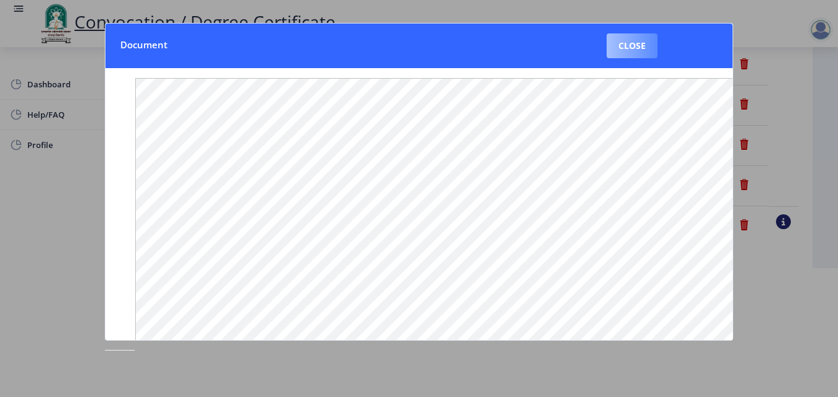
click at [640, 47] on button "Close" at bounding box center [631, 45] width 51 height 25
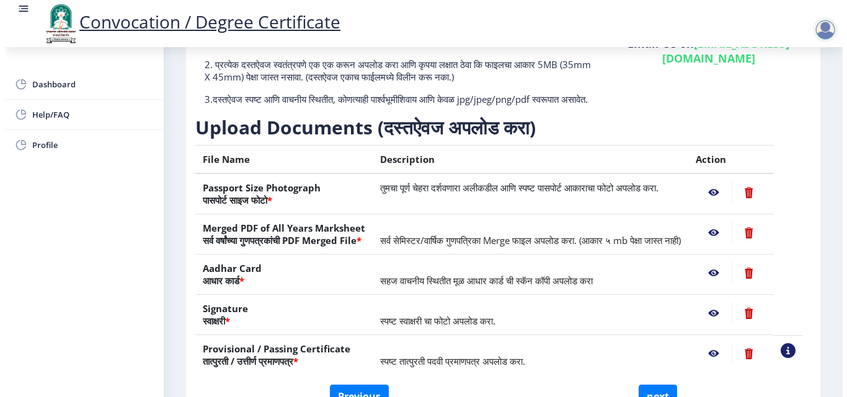
scroll to position [107, 0]
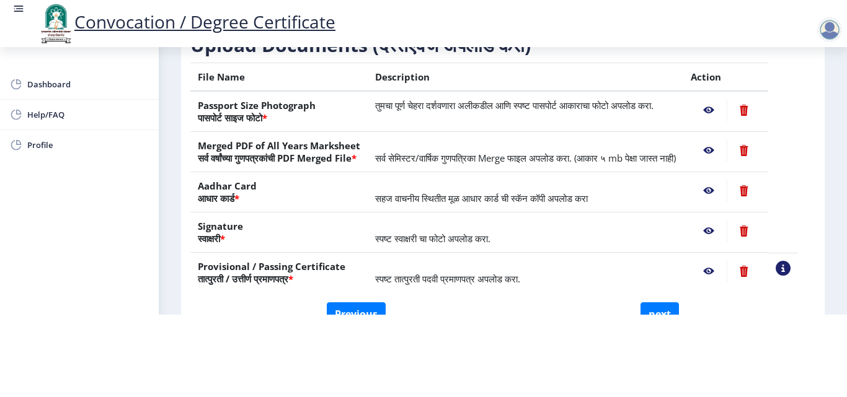
click at [719, 188] on nb-action at bounding box center [709, 191] width 36 height 22
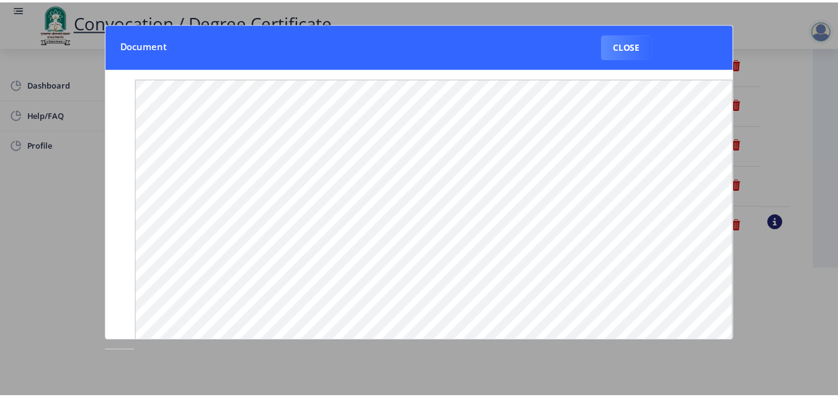
scroll to position [0, 0]
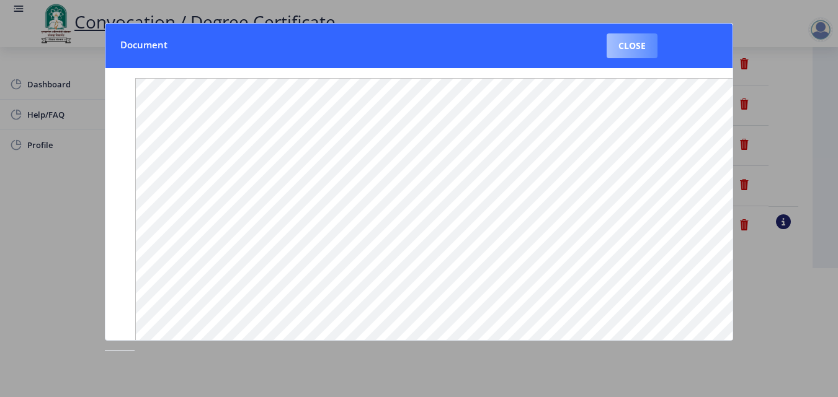
click at [626, 48] on button "Close" at bounding box center [631, 45] width 51 height 25
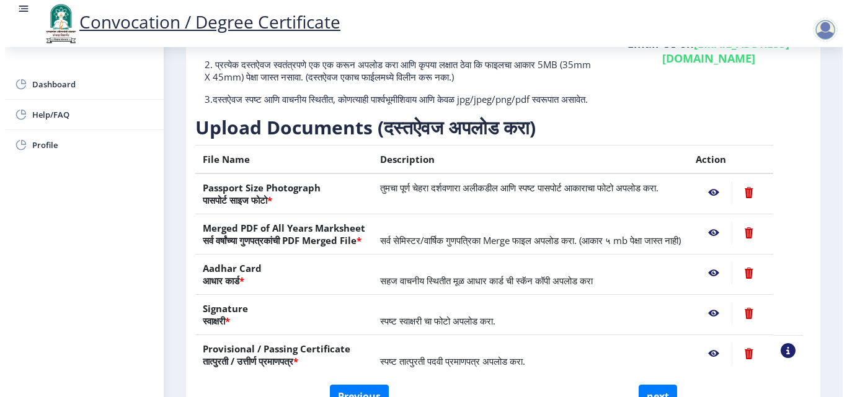
scroll to position [107, 0]
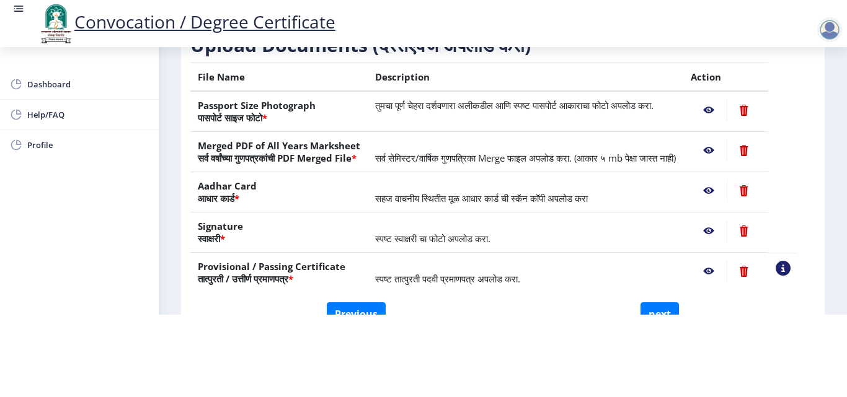
click at [722, 229] on nb-action at bounding box center [709, 231] width 36 height 22
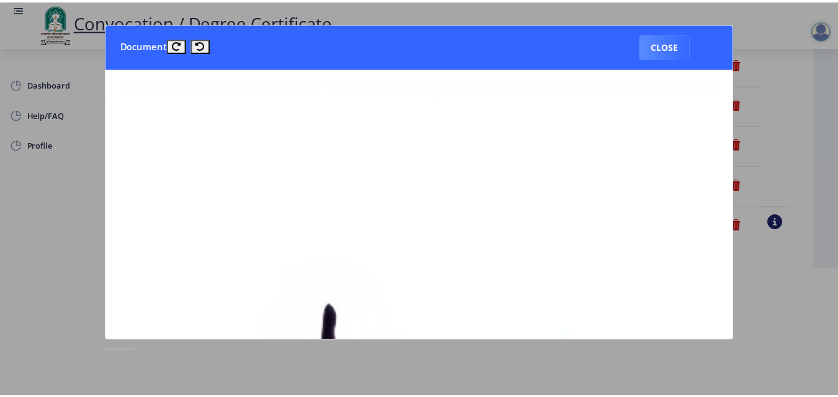
scroll to position [0, 0]
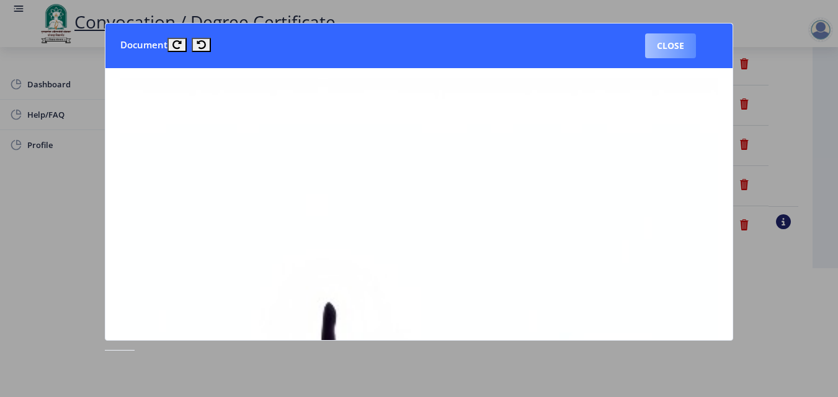
click at [668, 51] on button "Close" at bounding box center [670, 45] width 51 height 25
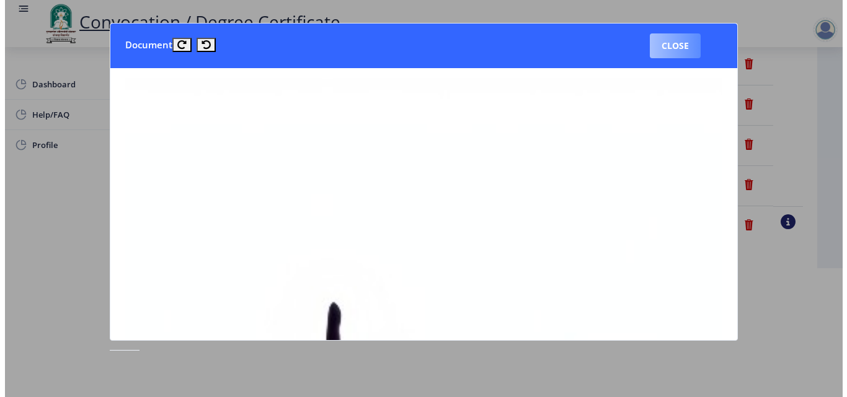
scroll to position [107, 0]
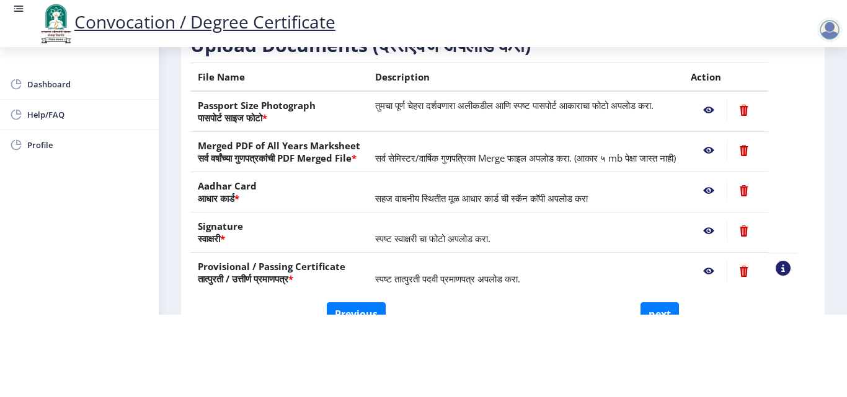
click at [725, 271] on nb-action at bounding box center [709, 271] width 36 height 22
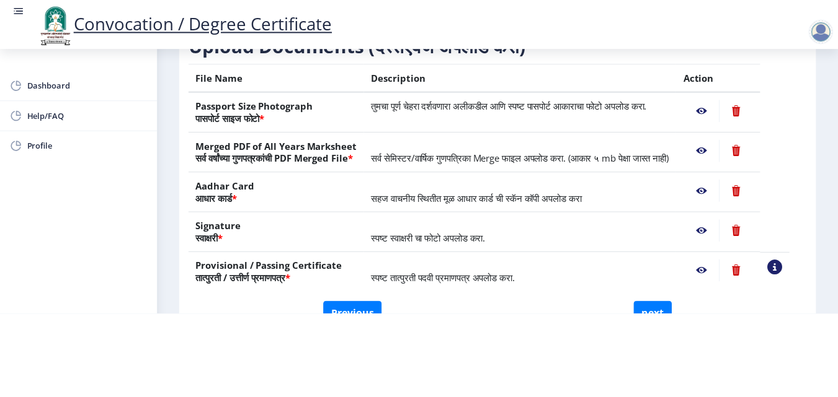
scroll to position [0, 0]
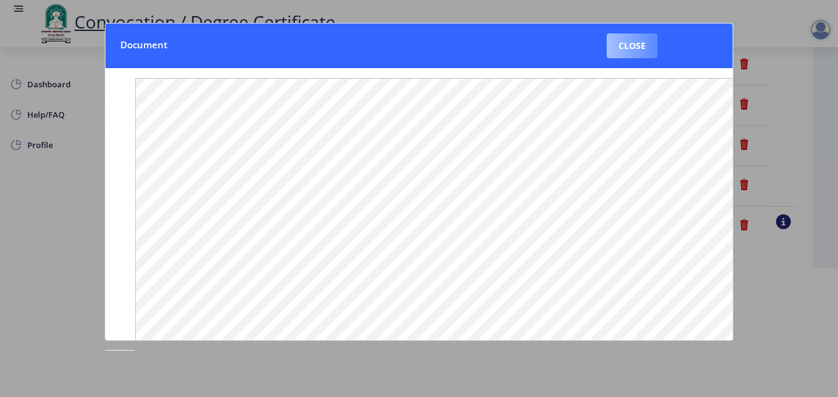
click at [632, 56] on button "Close" at bounding box center [631, 45] width 51 height 25
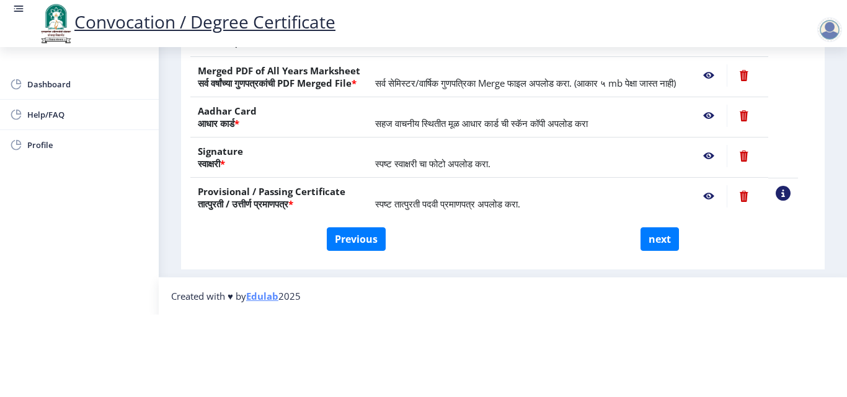
scroll to position [229, 0]
click at [668, 228] on button "next" at bounding box center [659, 240] width 38 height 24
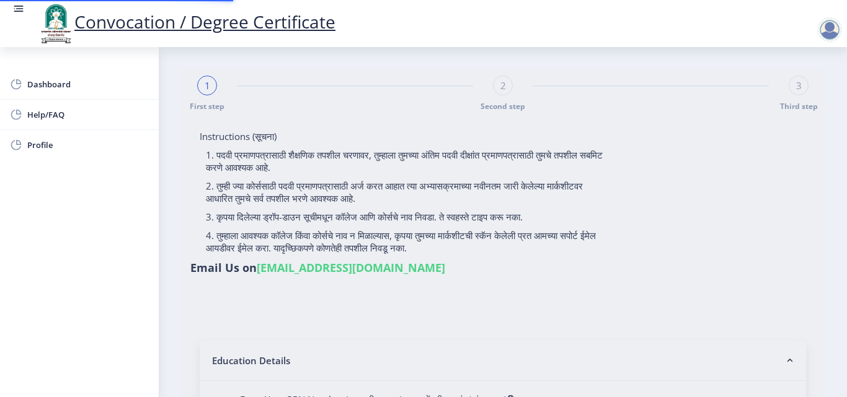
select select
type input "2015032500206062"
select select "Regular"
select select "2018"
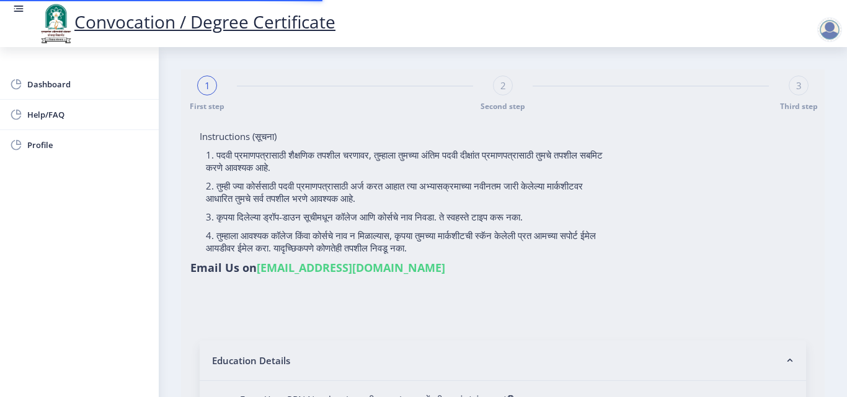
select select "May"
select select "Grade A"
type input "589780"
type input "Shabana"
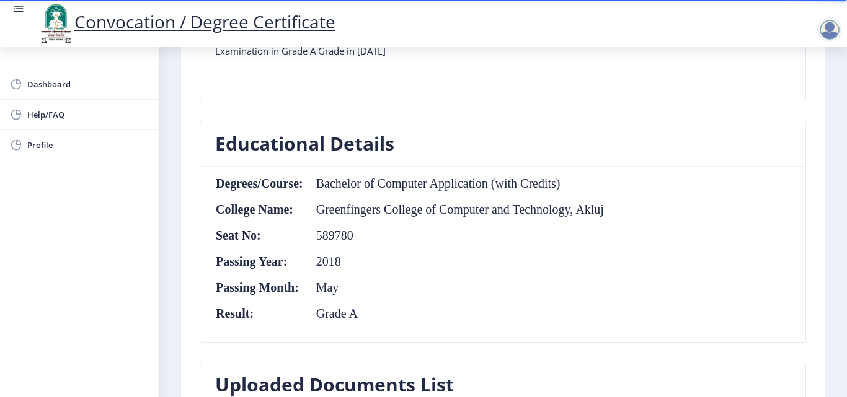
scroll to position [496, 0]
drag, startPoint x: 836, startPoint y: 226, endPoint x: 831, endPoint y: 294, distance: 69.0
click at [831, 294] on nb-layout-column "First step Second step 3 Third step Solapur University Application Form for Con…" at bounding box center [503, 256] width 688 height 1411
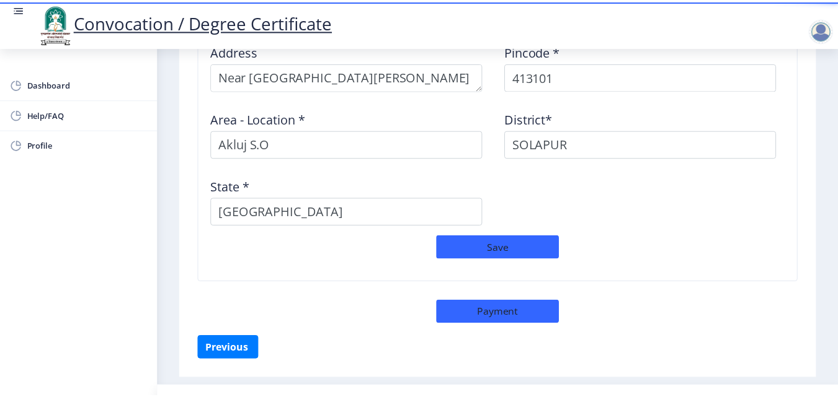
scroll to position [1086, 0]
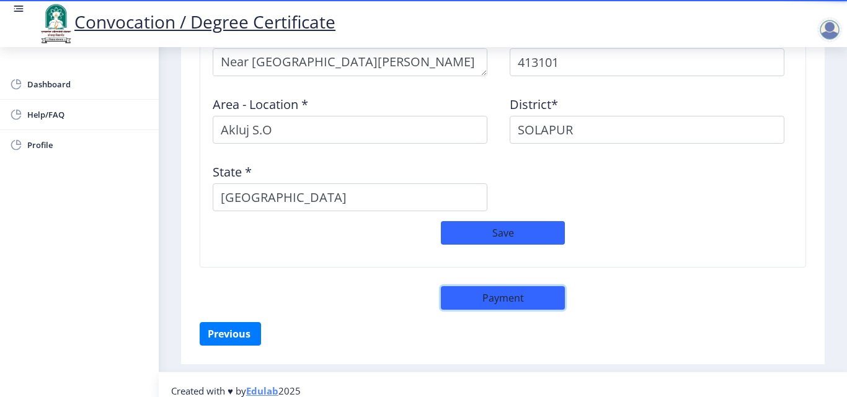
click at [529, 291] on button "Payment" at bounding box center [503, 298] width 124 height 24
select select "sealed"
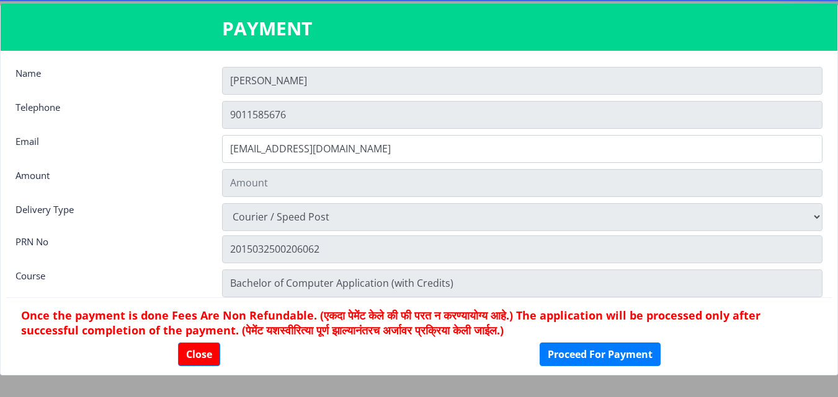
type input "2885"
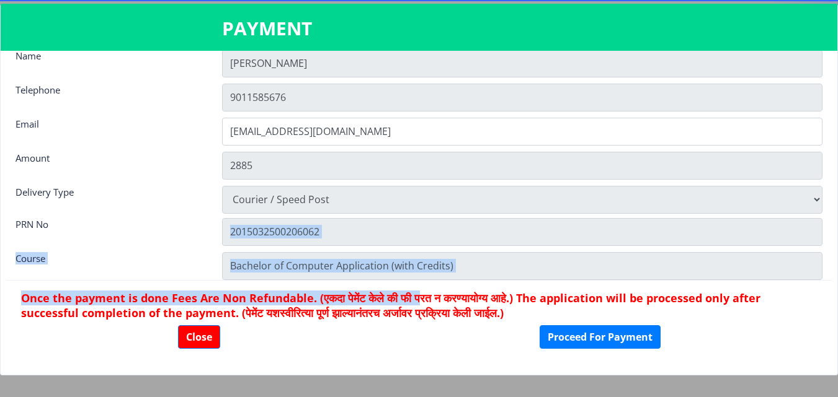
drag, startPoint x: 434, startPoint y: 290, endPoint x: 426, endPoint y: 239, distance: 51.5
click at [426, 239] on nb-card-body "Name [PERSON_NAME] Telephone [PHONE_NUMBER] Email [EMAIL_ADDRESS][DOMAIN_NAME] …" at bounding box center [419, 213] width 836 height 324
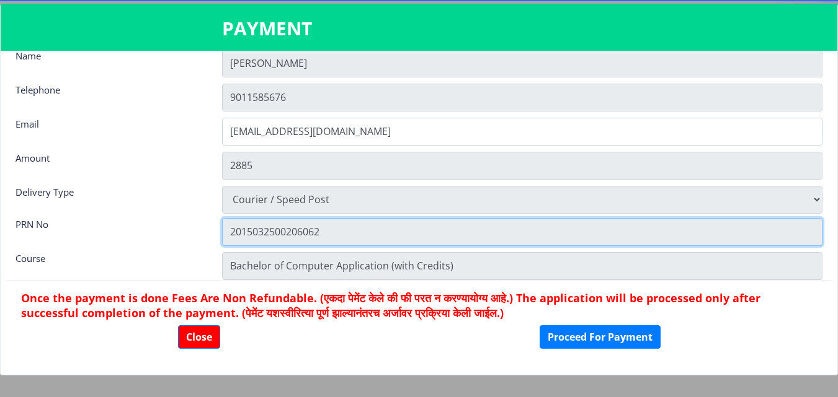
click at [426, 239] on input "2015032500206062" at bounding box center [522, 232] width 600 height 28
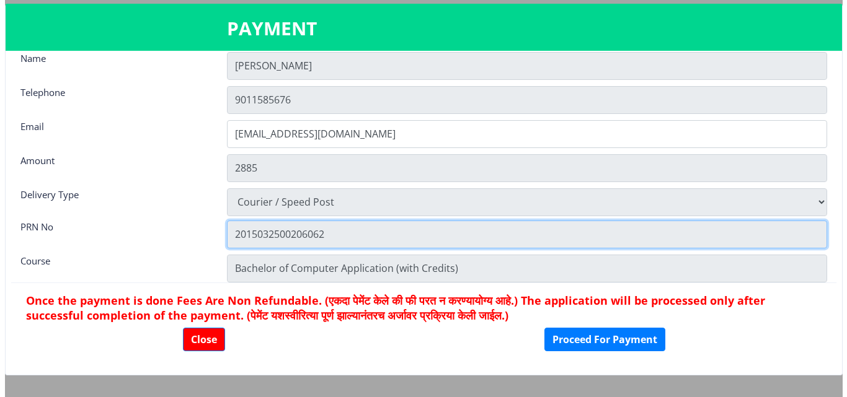
scroll to position [0, 0]
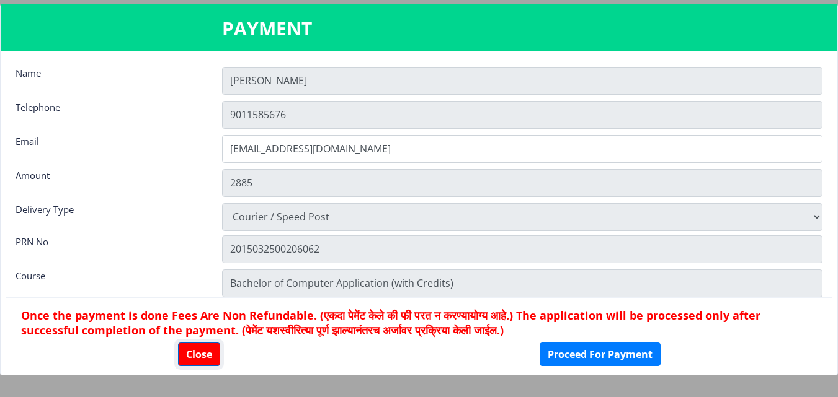
click at [200, 345] on button "Close" at bounding box center [199, 355] width 42 height 24
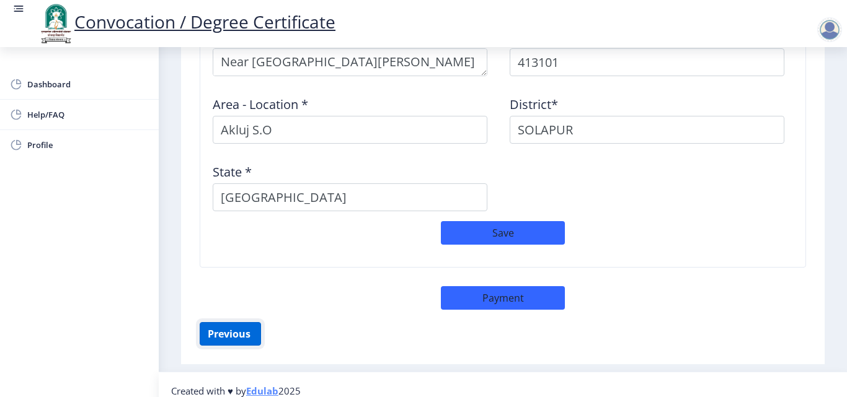
click at [250, 322] on button "Previous ‍" at bounding box center [230, 334] width 61 height 24
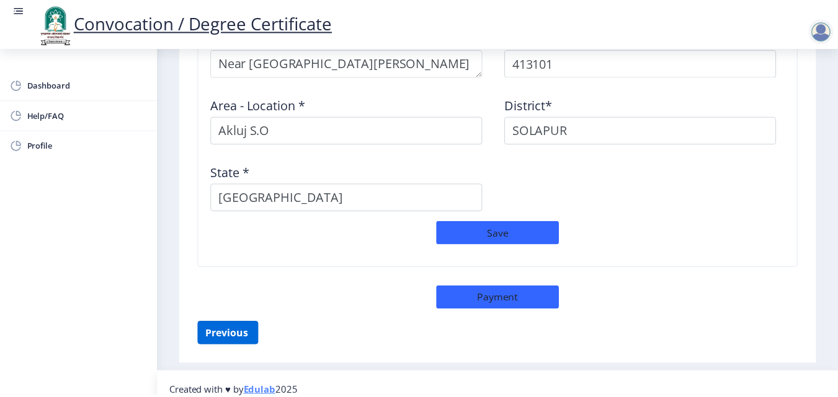
scroll to position [229, 0]
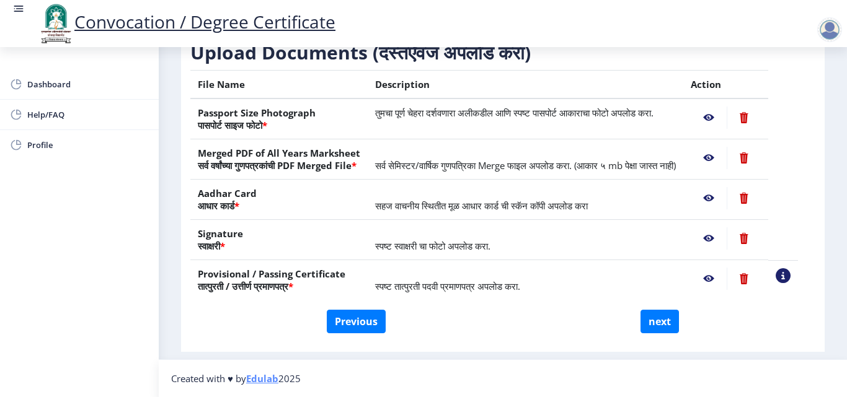
click at [723, 107] on nb-action at bounding box center [709, 118] width 36 height 22
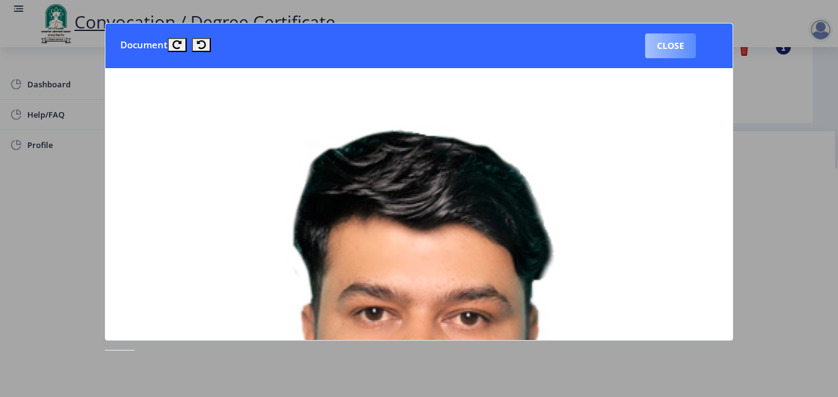
click at [673, 51] on button "Close" at bounding box center [670, 45] width 51 height 25
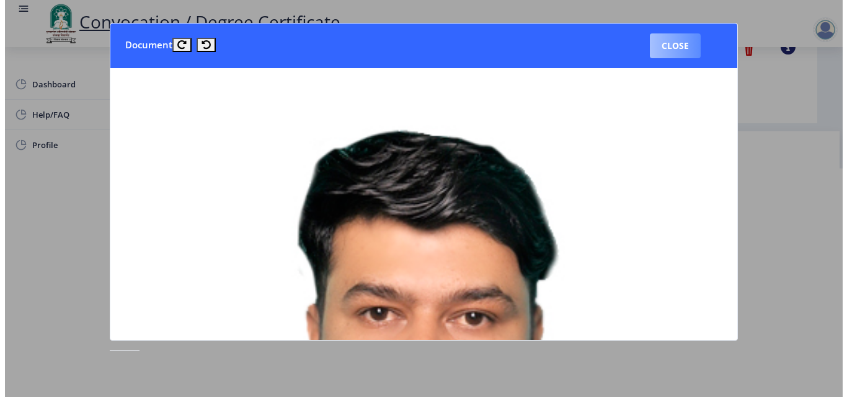
scroll to position [107, 0]
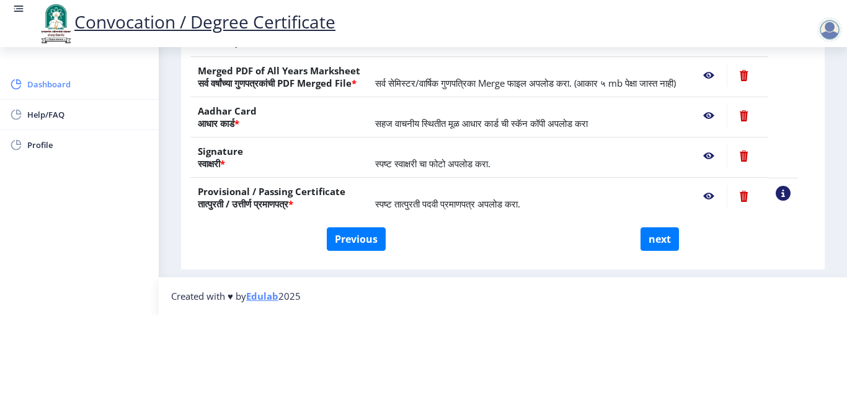
click at [81, 86] on span "Dashboard" at bounding box center [88, 84] width 122 height 15
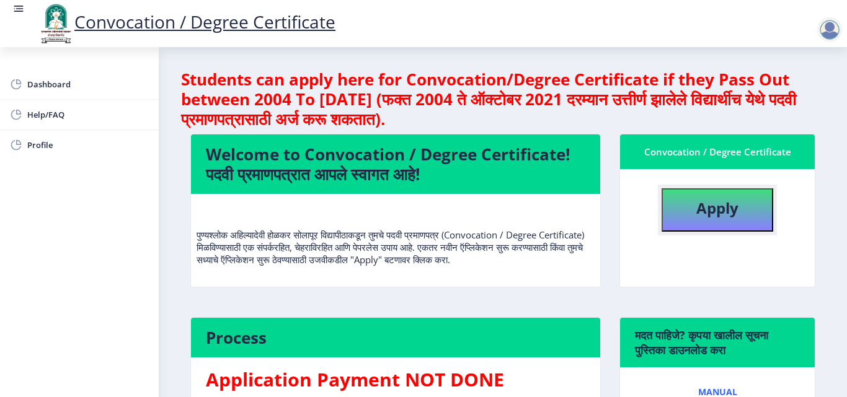
click at [690, 193] on button "Apply" at bounding box center [718, 209] width 112 height 43
select select
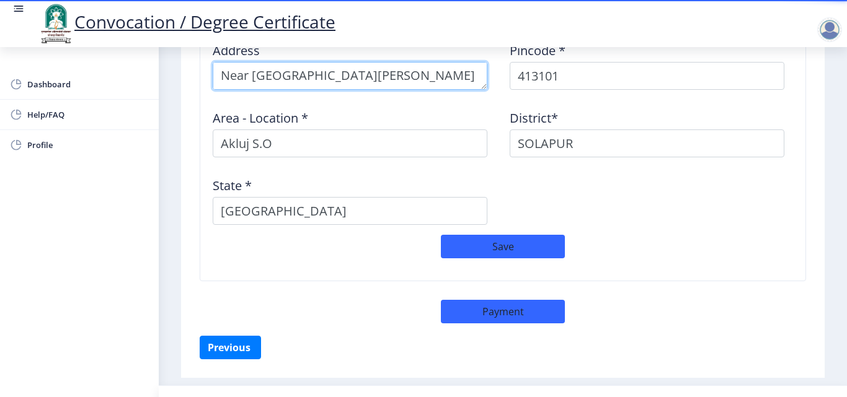
scroll to position [1086, 0]
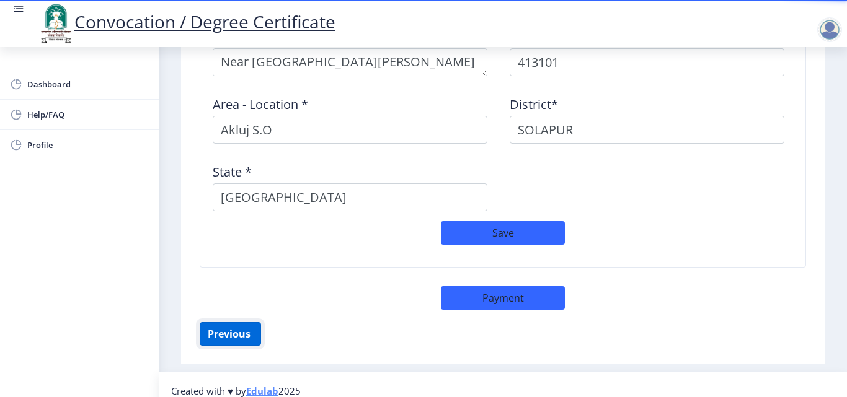
click at [233, 329] on button "Previous ‍" at bounding box center [230, 334] width 61 height 24
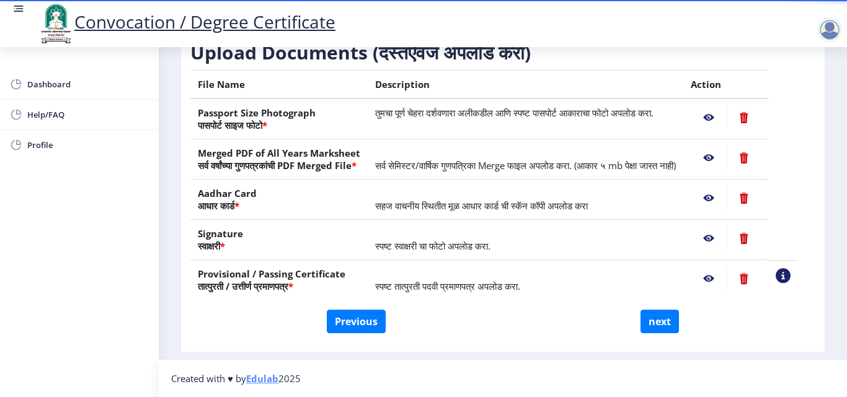
scroll to position [0, 0]
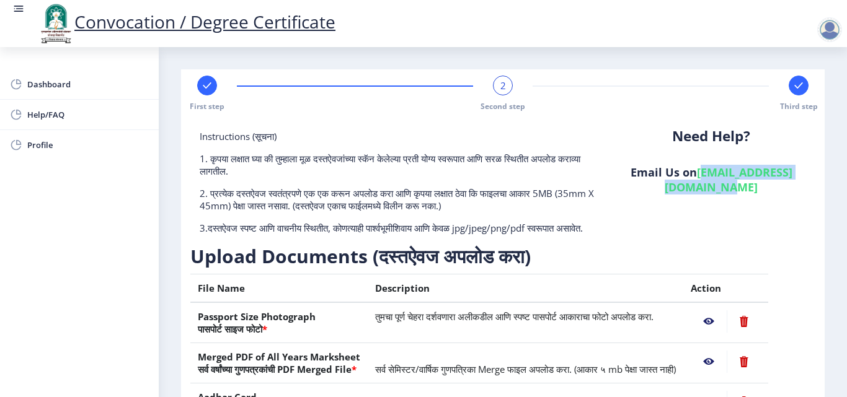
drag, startPoint x: 635, startPoint y: 190, endPoint x: 784, endPoint y: 185, distance: 148.2
click at [784, 185] on h6 "Email Us on [EMAIL_ADDRESS][DOMAIN_NAME]" at bounding box center [711, 180] width 190 height 30
copy link "[EMAIL_ADDRESS][DOMAIN_NAME]"
click at [660, 213] on div "Need Help? Email Us on [EMAIL_ADDRESS][DOMAIN_NAME]" at bounding box center [711, 187] width 208 height 114
drag, startPoint x: 632, startPoint y: 184, endPoint x: 781, endPoint y: 190, distance: 148.9
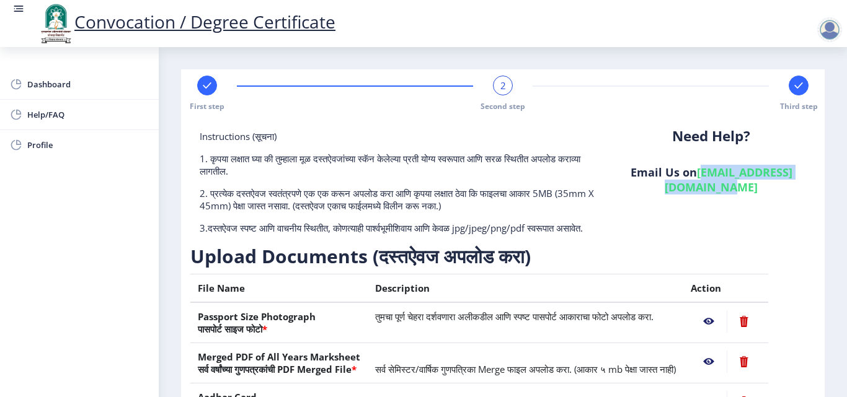
click at [781, 190] on h6 "Email Us on [EMAIL_ADDRESS][DOMAIN_NAME]" at bounding box center [711, 180] width 190 height 30
copy link "[EMAIL_ADDRESS][DOMAIN_NAME]"
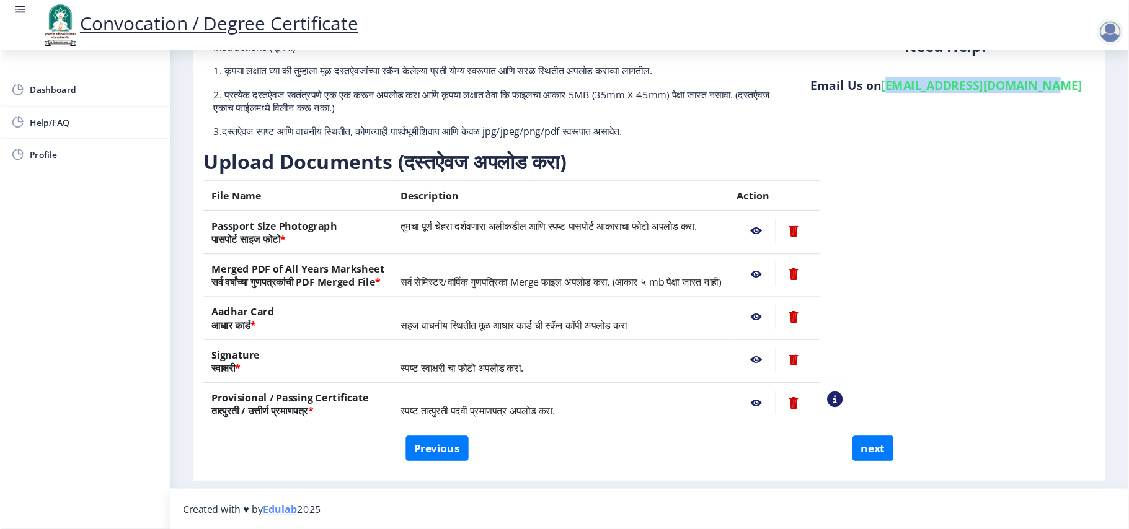
scroll to position [60, 0]
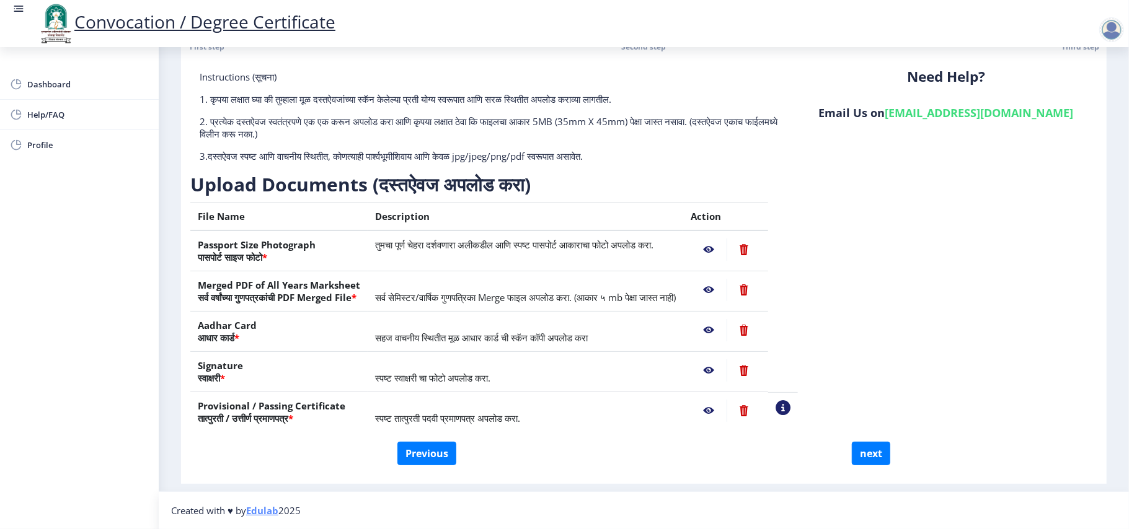
drag, startPoint x: 846, startPoint y: 6, endPoint x: 821, endPoint y: 164, distance: 160.0
click at [821, 164] on div "Need Help? Email Us on [EMAIL_ADDRESS][DOMAIN_NAME]" at bounding box center [946, 122] width 303 height 102
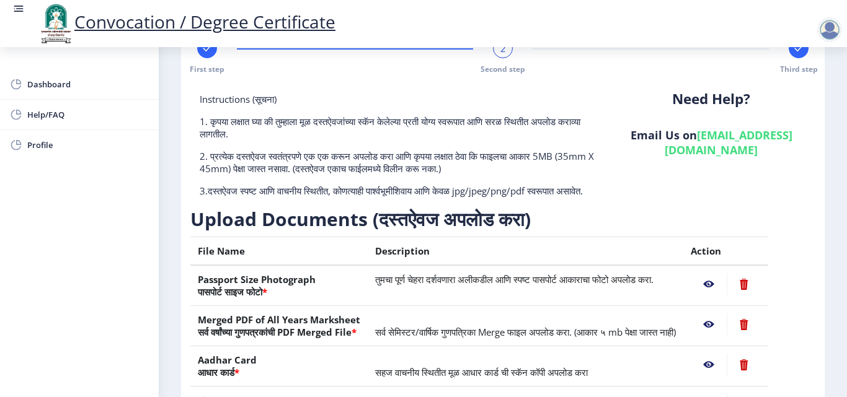
scroll to position [37, 0]
drag, startPoint x: 1118, startPoint y: 0, endPoint x: 597, endPoint y: 184, distance: 552.8
click at [597, 184] on div "Instructions (सूचना) 1. कृपया लक्षात घ्या की तुम्हाला मूळ दस्तऐवजांच्या स्कॅन क…" at bounding box center [398, 150] width 417 height 114
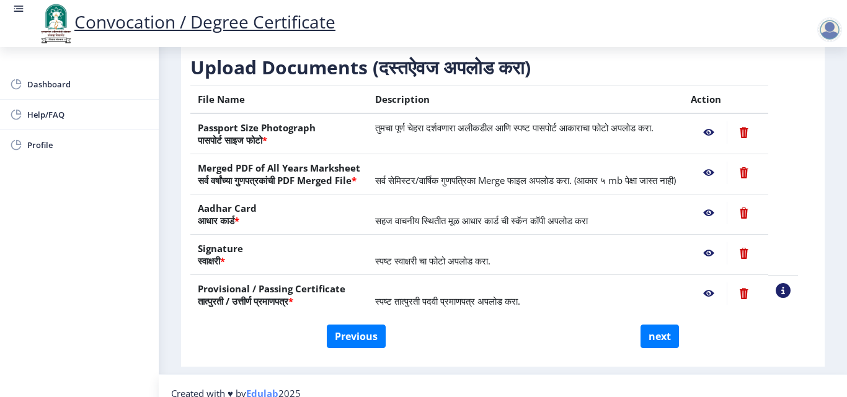
scroll to position [229, 0]
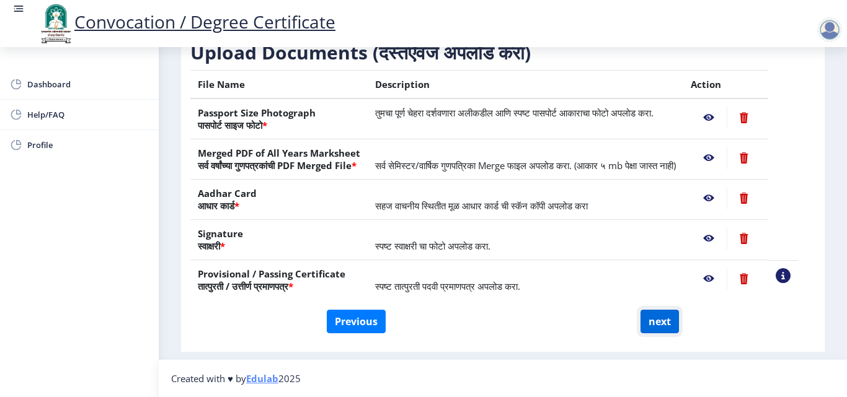
click at [654, 316] on button "next" at bounding box center [659, 322] width 38 height 24
select select
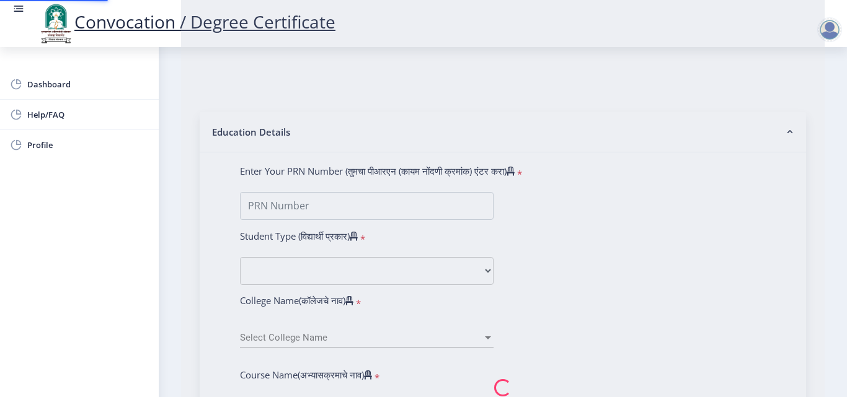
scroll to position [0, 0]
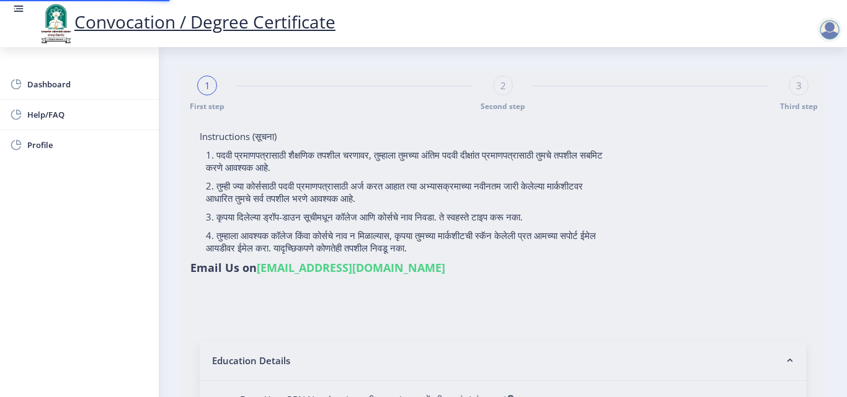
select select
type input "[PERSON_NAME] [PERSON_NAME]"
type input "2015032500206062"
select select "Regular"
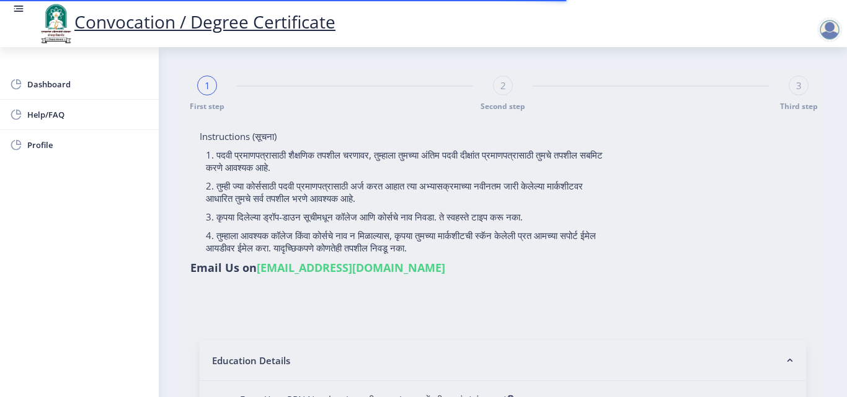
select select "2018"
select select "May"
select select "Grade A"
type input "589780"
type input "Shabana"
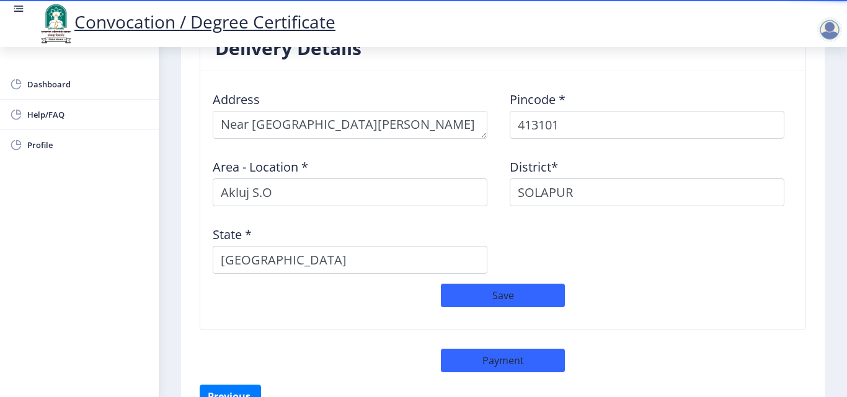
scroll to position [1044, 0]
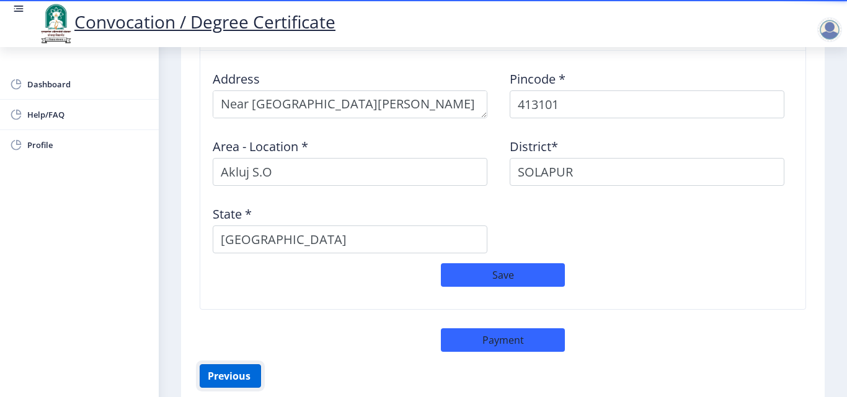
click at [249, 365] on button "Previous ‍" at bounding box center [230, 377] width 61 height 24
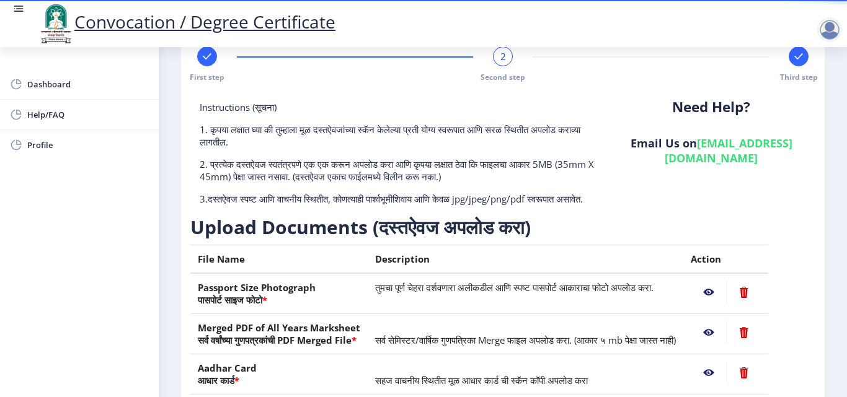
scroll to position [0, 0]
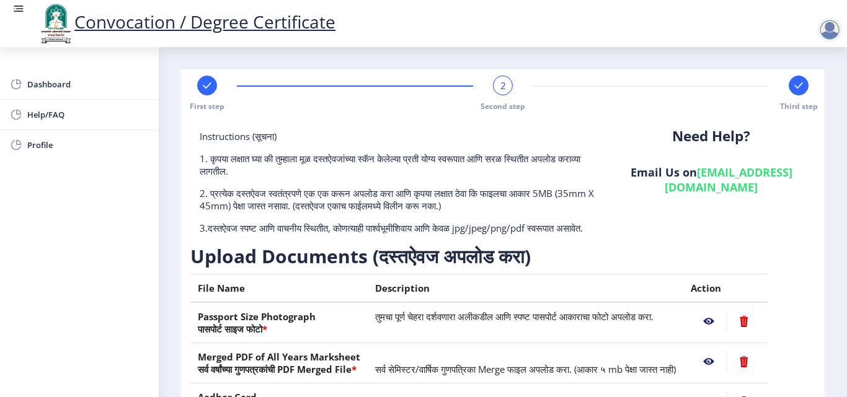
click at [833, 35] on div at bounding box center [829, 29] width 25 height 25
click at [800, 94] on span "Log out" at bounding box center [797, 96] width 79 height 15
